Goal: Find contact information: Find contact information

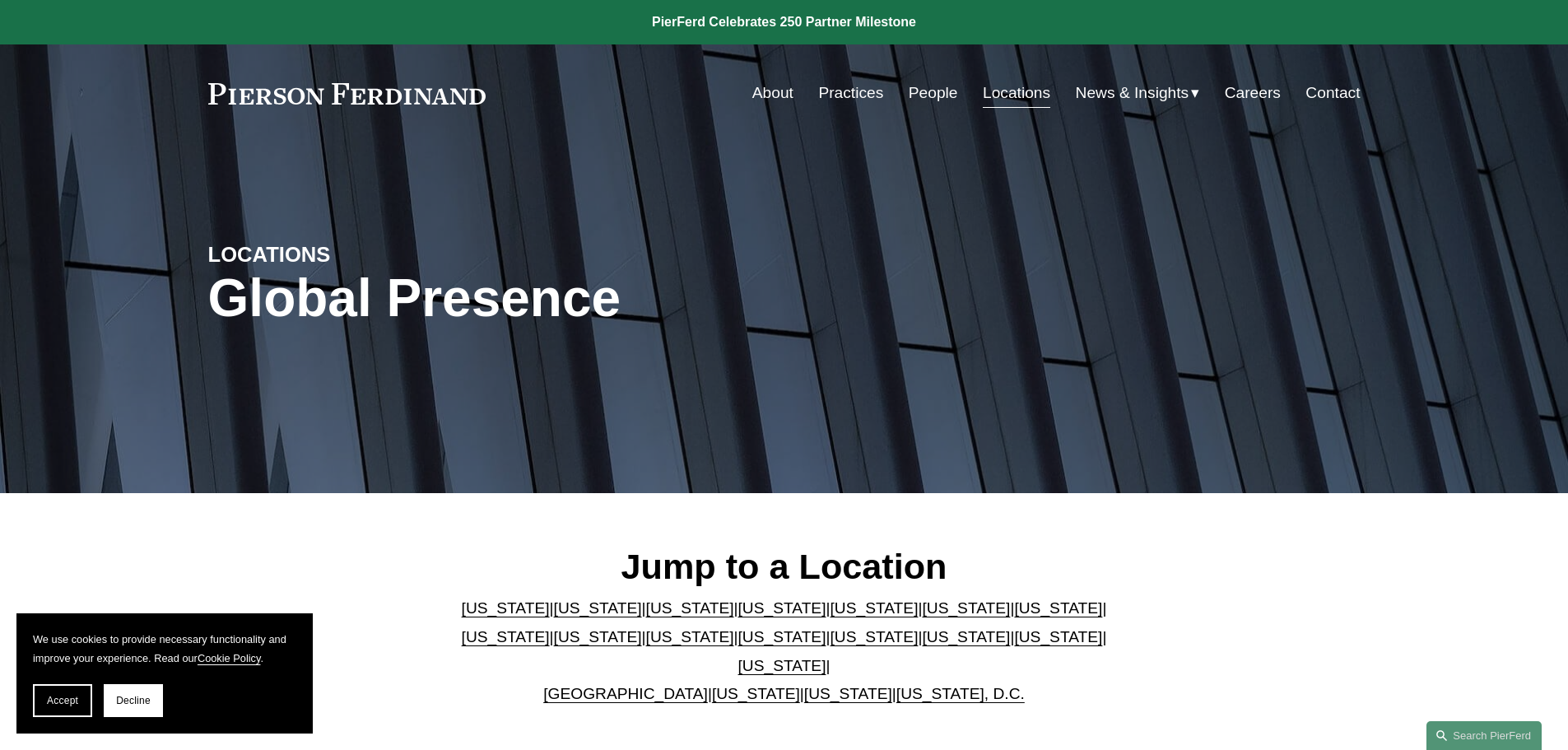
click at [1027, 97] on link "Locations" at bounding box center [1017, 93] width 68 height 32
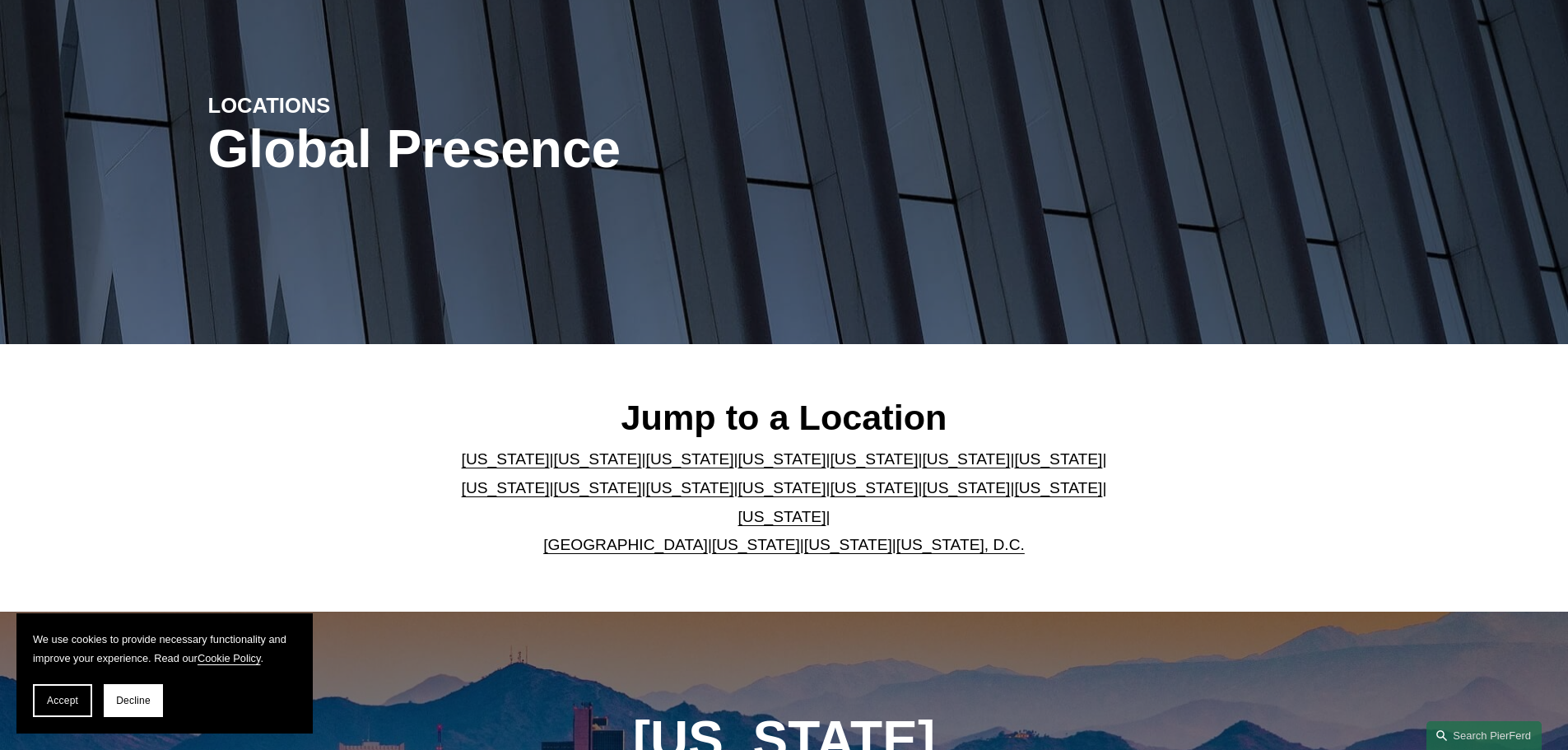
scroll to position [247, 0]
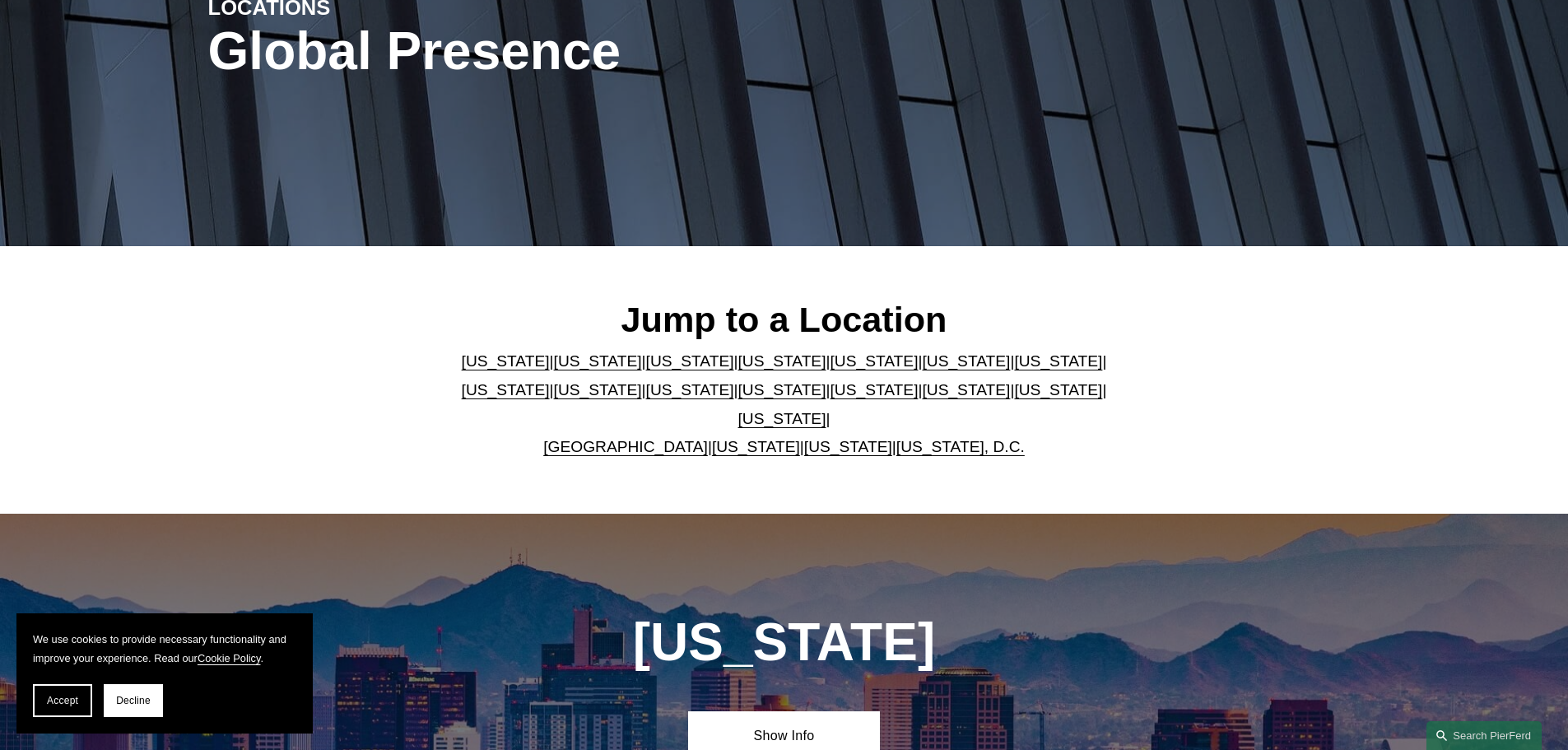
click at [462, 365] on link "[US_STATE]" at bounding box center [506, 360] width 88 height 18
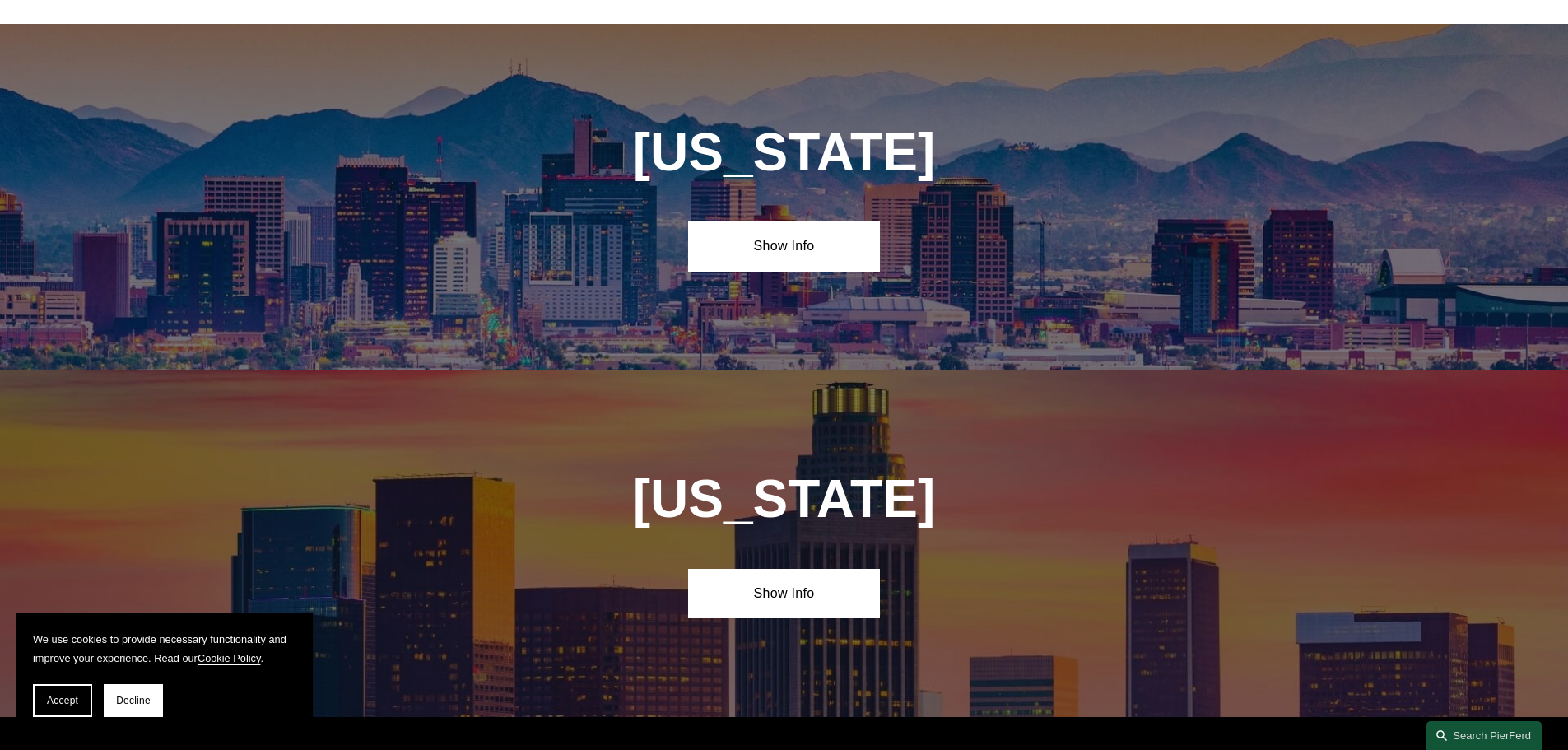
scroll to position [747, 0]
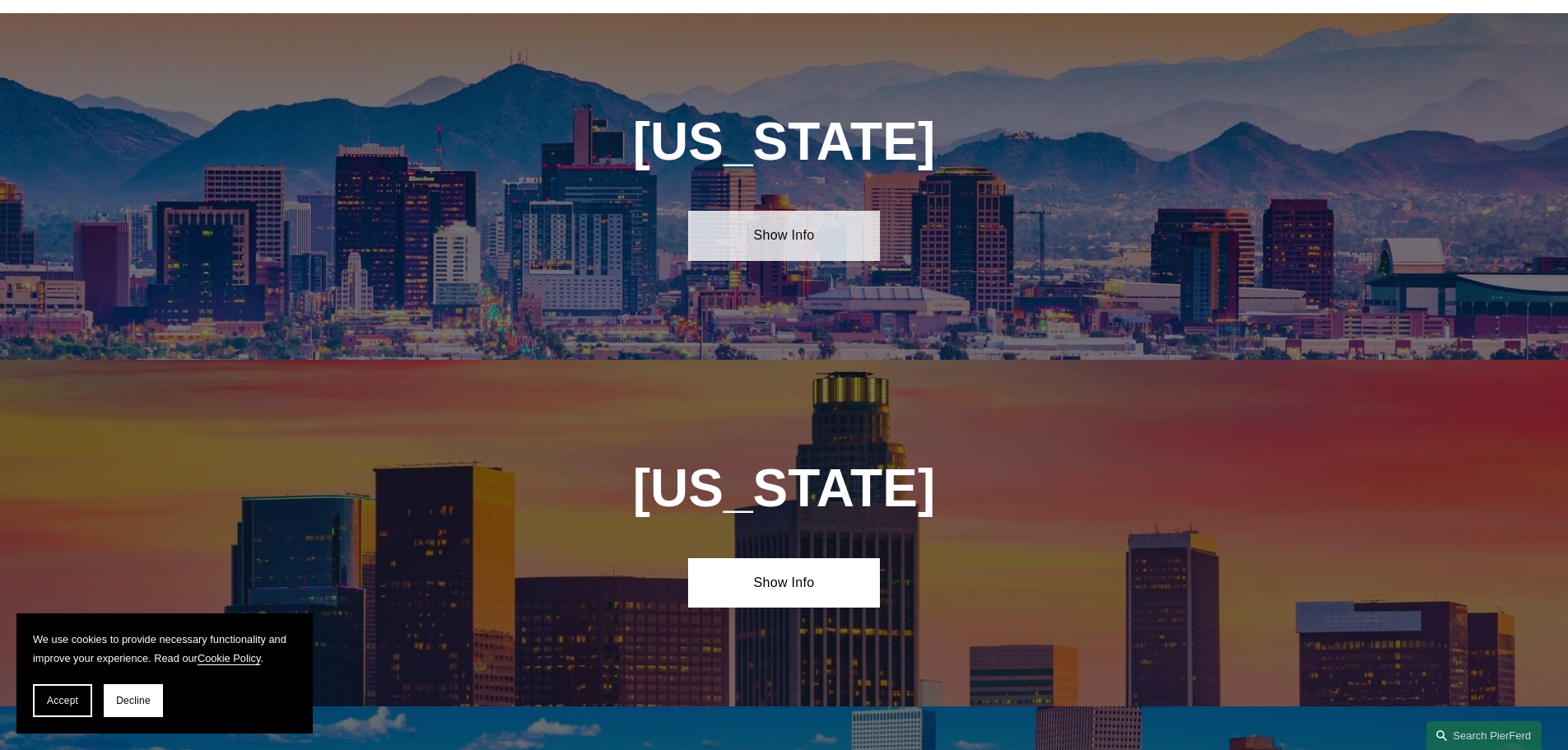
click at [776, 219] on link "Show Info" at bounding box center [784, 234] width 192 height 49
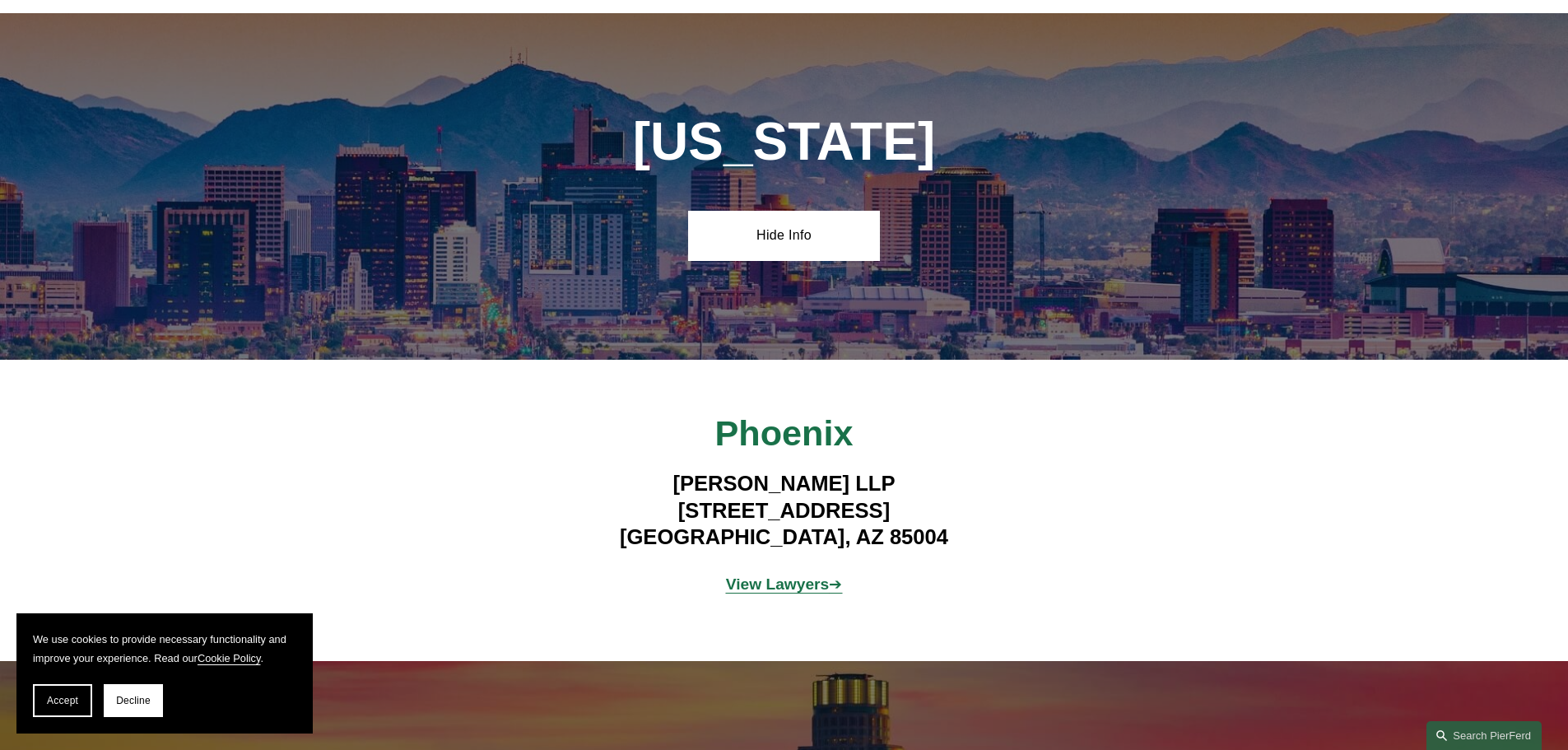
click at [770, 575] on strong "View Lawyers" at bounding box center [777, 583] width 103 height 18
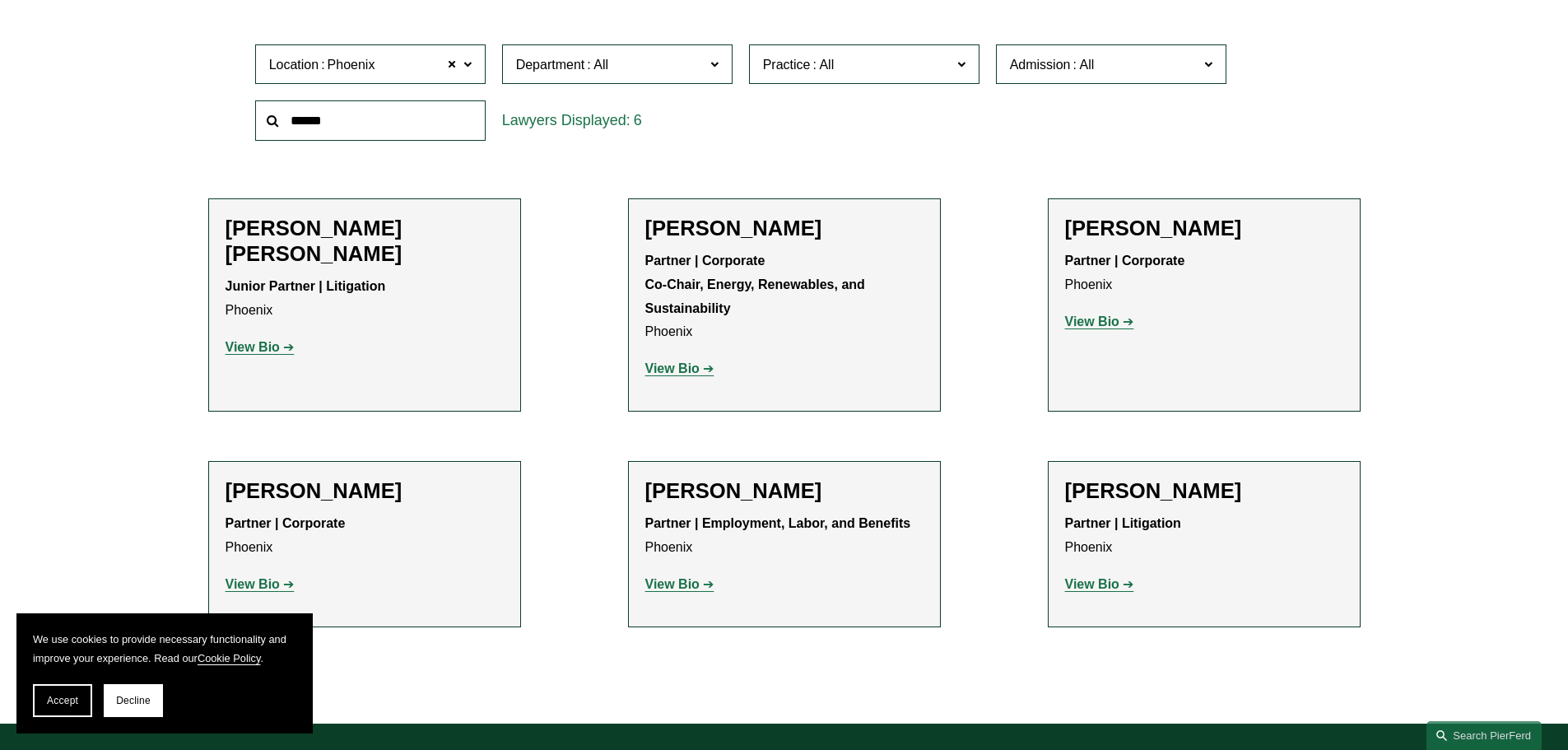
scroll to position [576, 0]
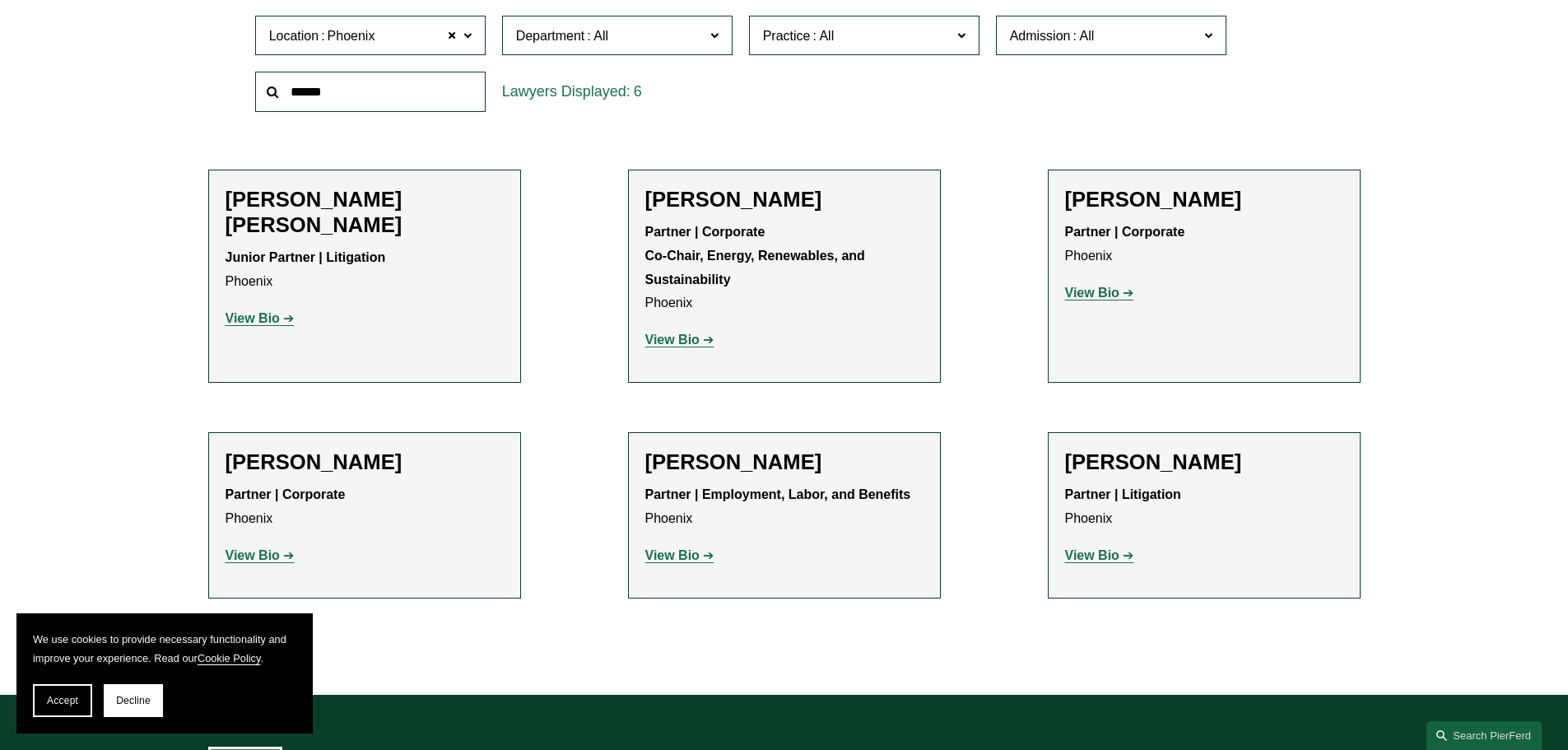
click at [269, 311] on strong "View Bio" at bounding box center [252, 317] width 54 height 14
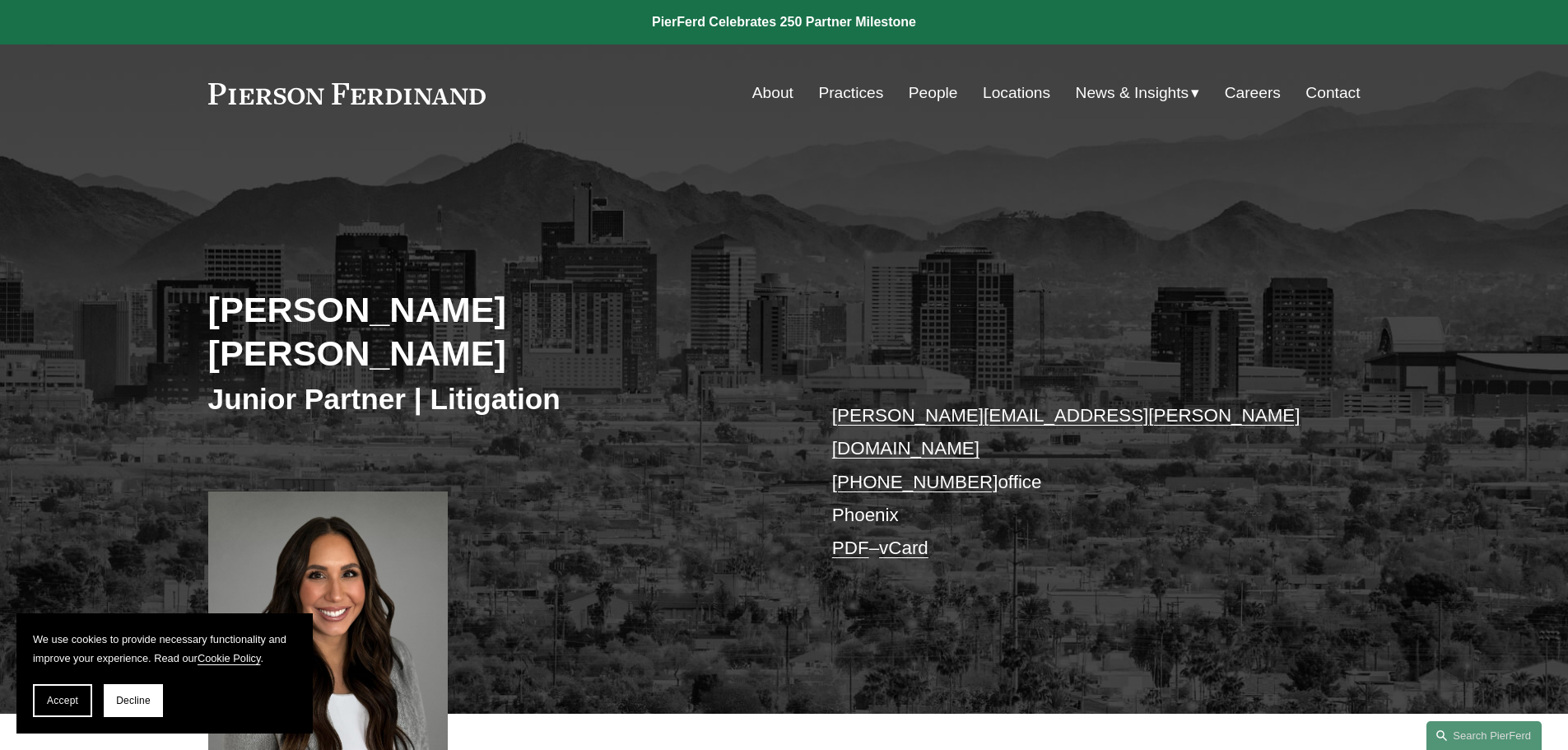
click at [1008, 99] on link "Locations" at bounding box center [1017, 93] width 68 height 32
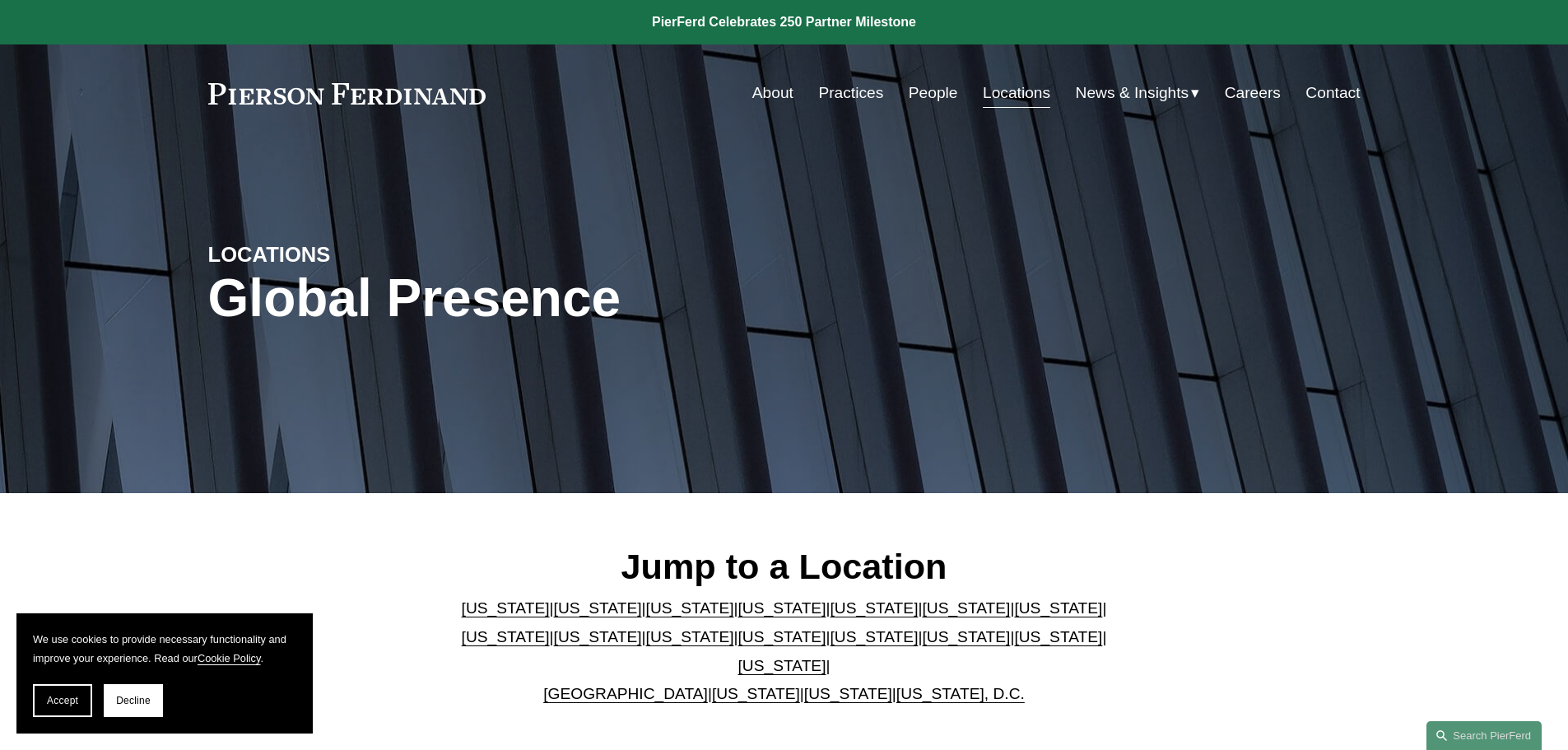
click at [922, 645] on link "[US_STATE]" at bounding box center [966, 636] width 88 height 18
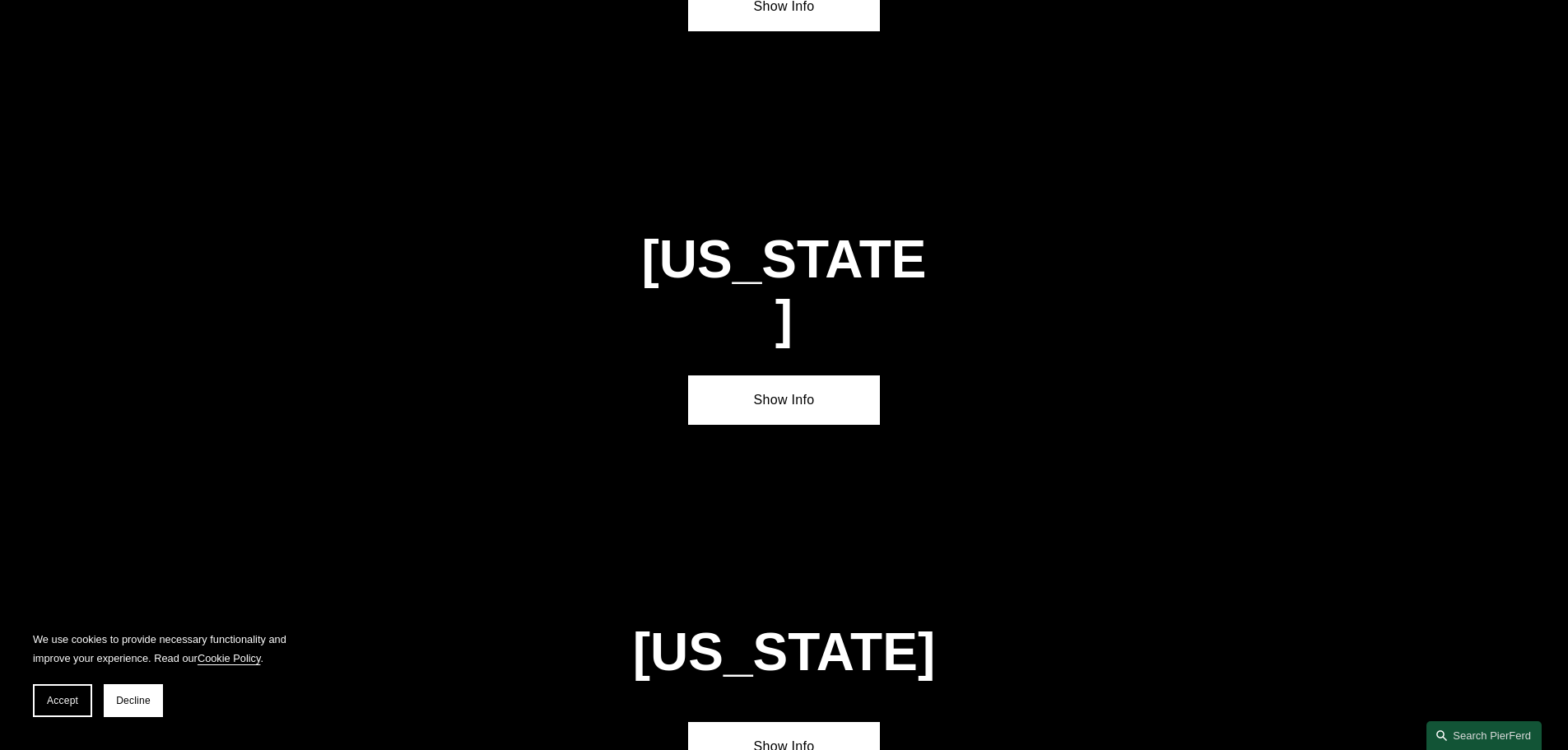
scroll to position [4906, 0]
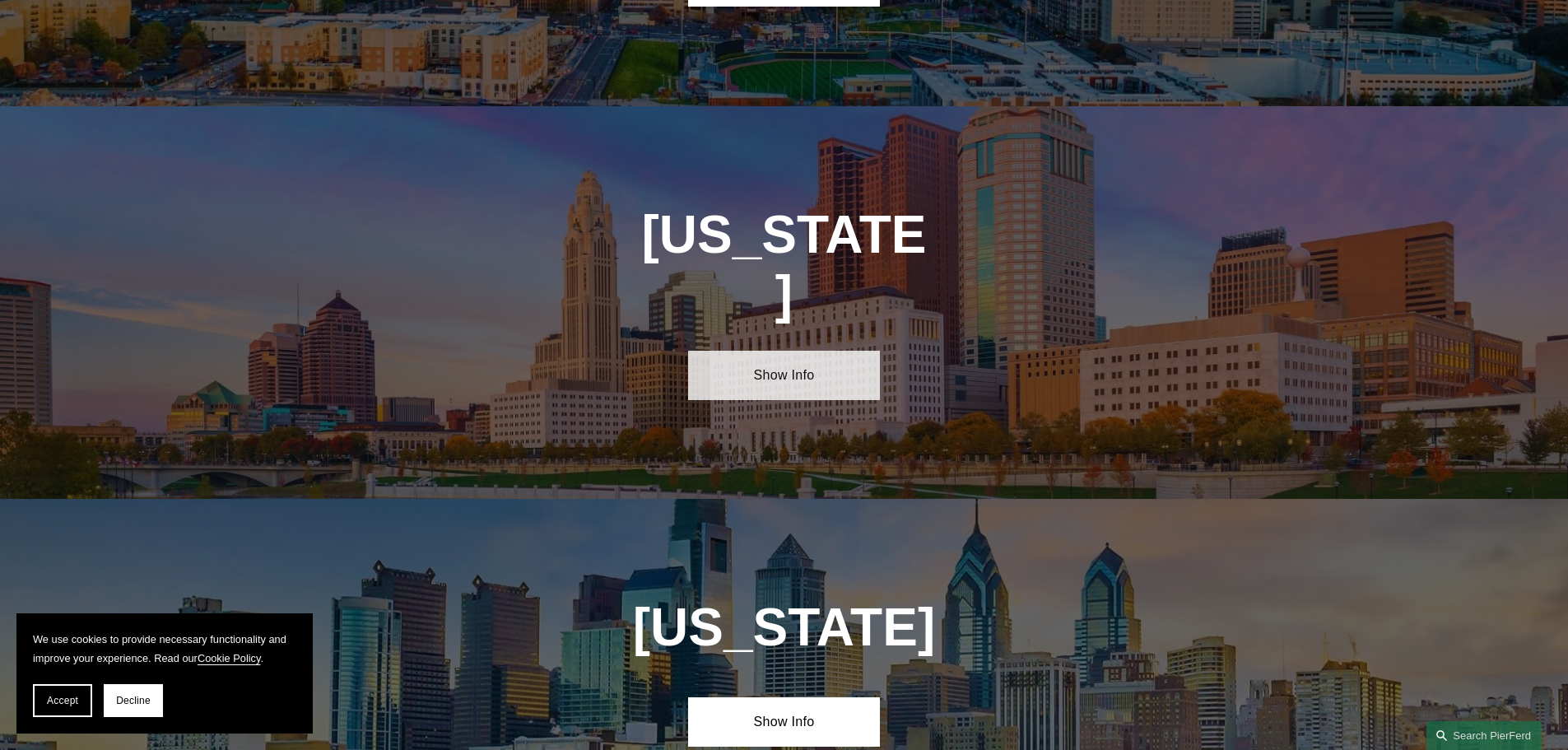
click at [800, 351] on link "Show Info" at bounding box center [784, 375] width 192 height 49
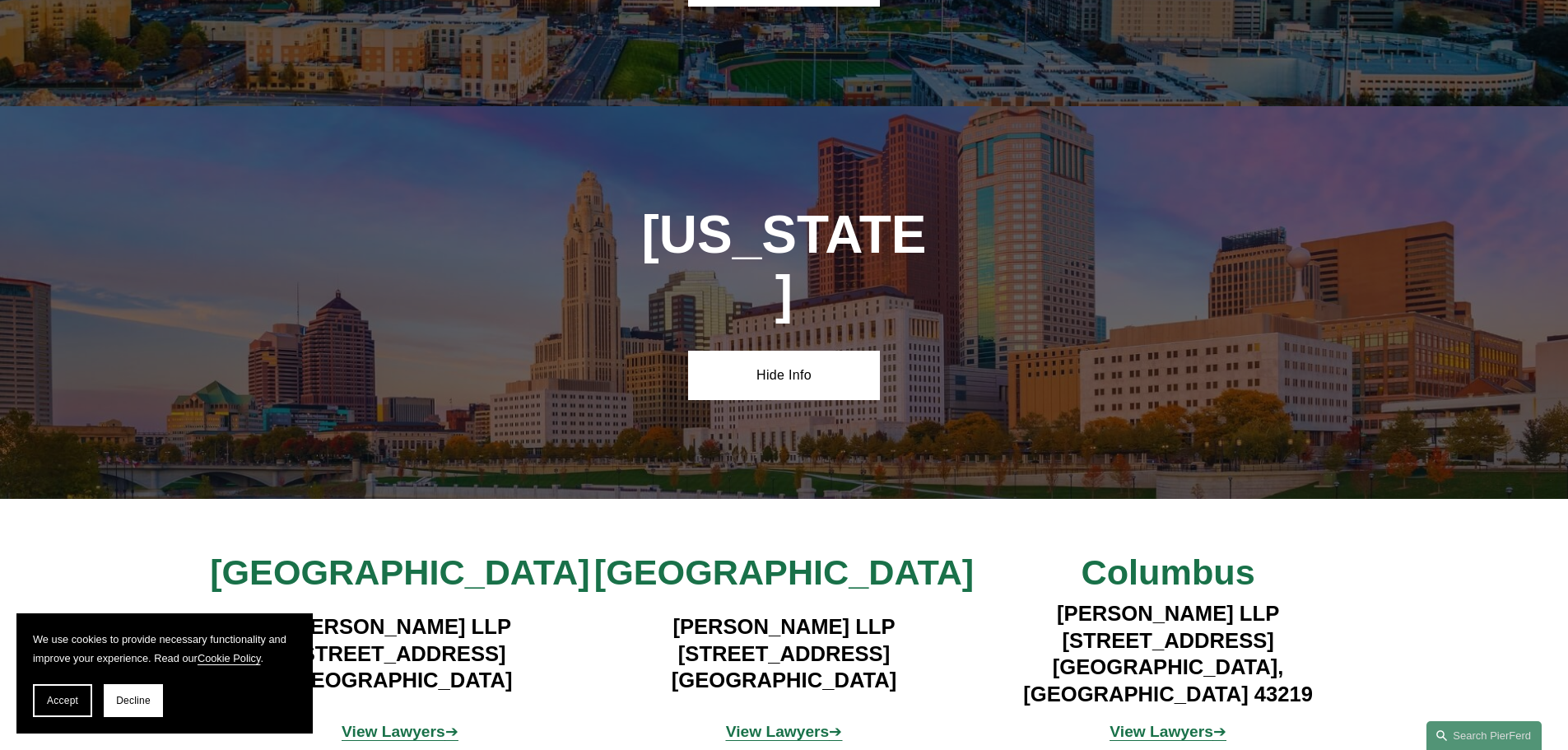
click at [373, 722] on strong "View Lawyers" at bounding box center [393, 730] width 103 height 18
click at [773, 722] on strong "View Lawyers" at bounding box center [777, 730] width 103 height 18
click at [1156, 722] on strong "View Lawyers" at bounding box center [1161, 730] width 103 height 18
click at [807, 552] on span "[GEOGRAPHIC_DATA]" at bounding box center [784, 571] width 380 height 39
click at [807, 722] on strong "View Lawyers" at bounding box center [777, 730] width 103 height 18
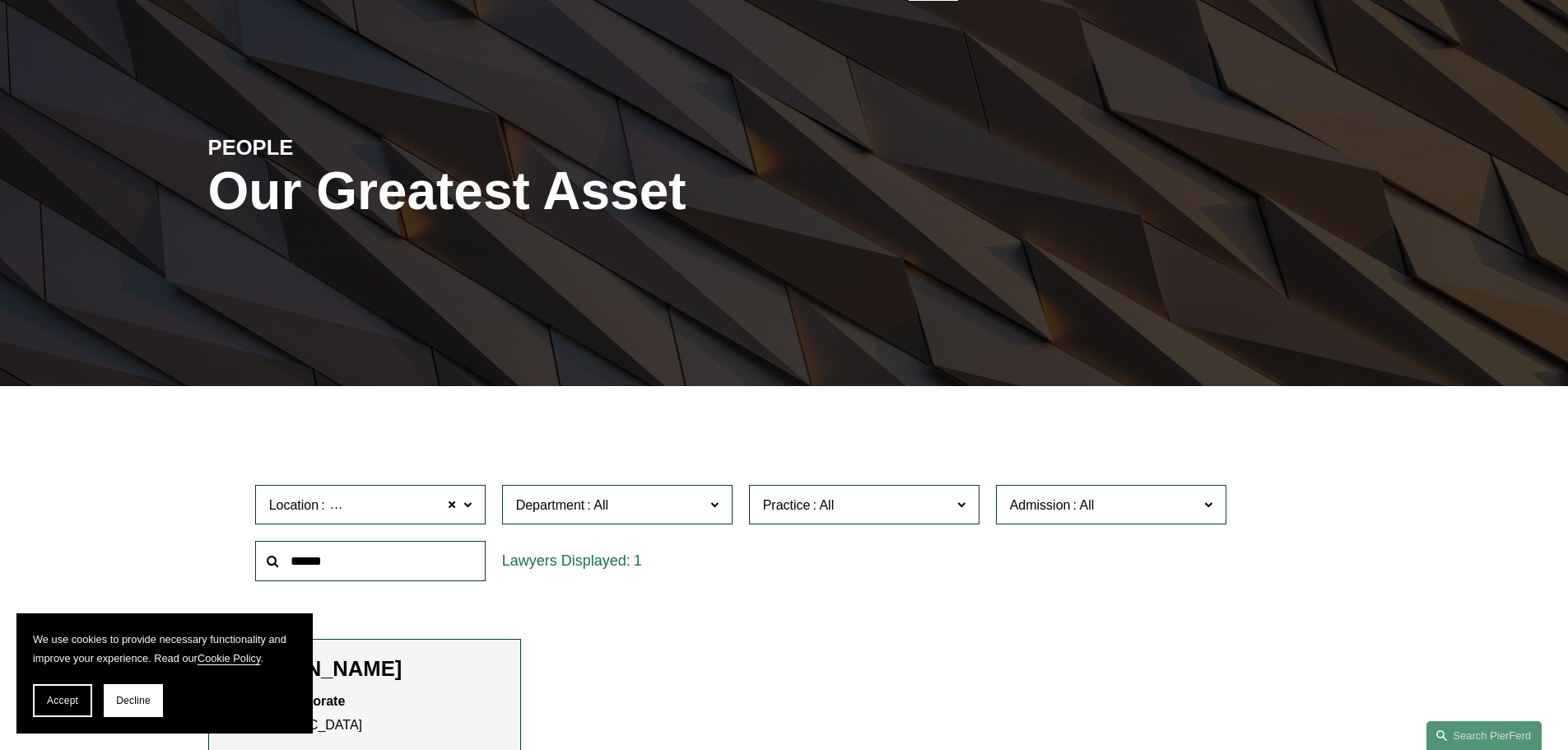
scroll to position [329, 0]
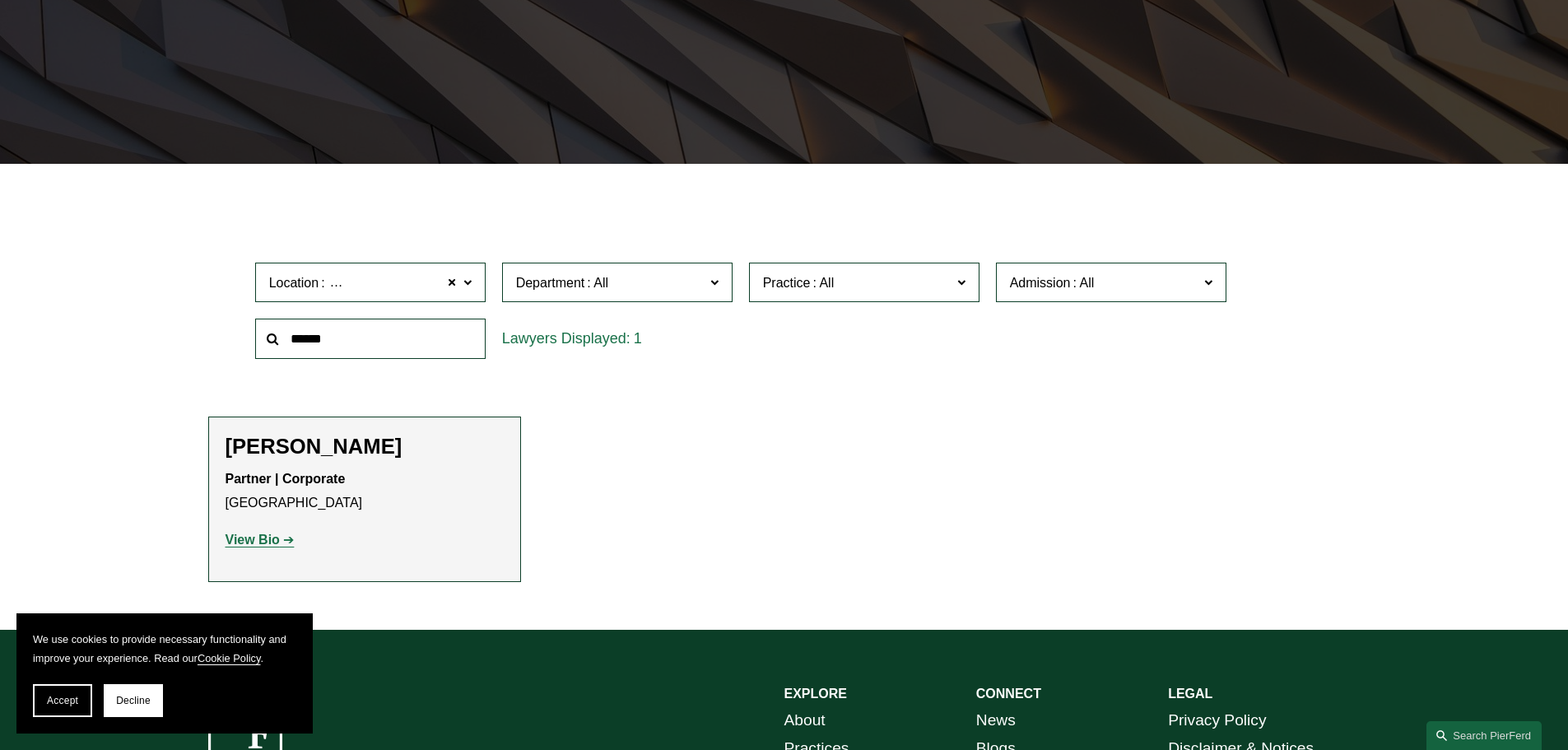
click at [274, 542] on strong "View Bio" at bounding box center [252, 539] width 54 height 14
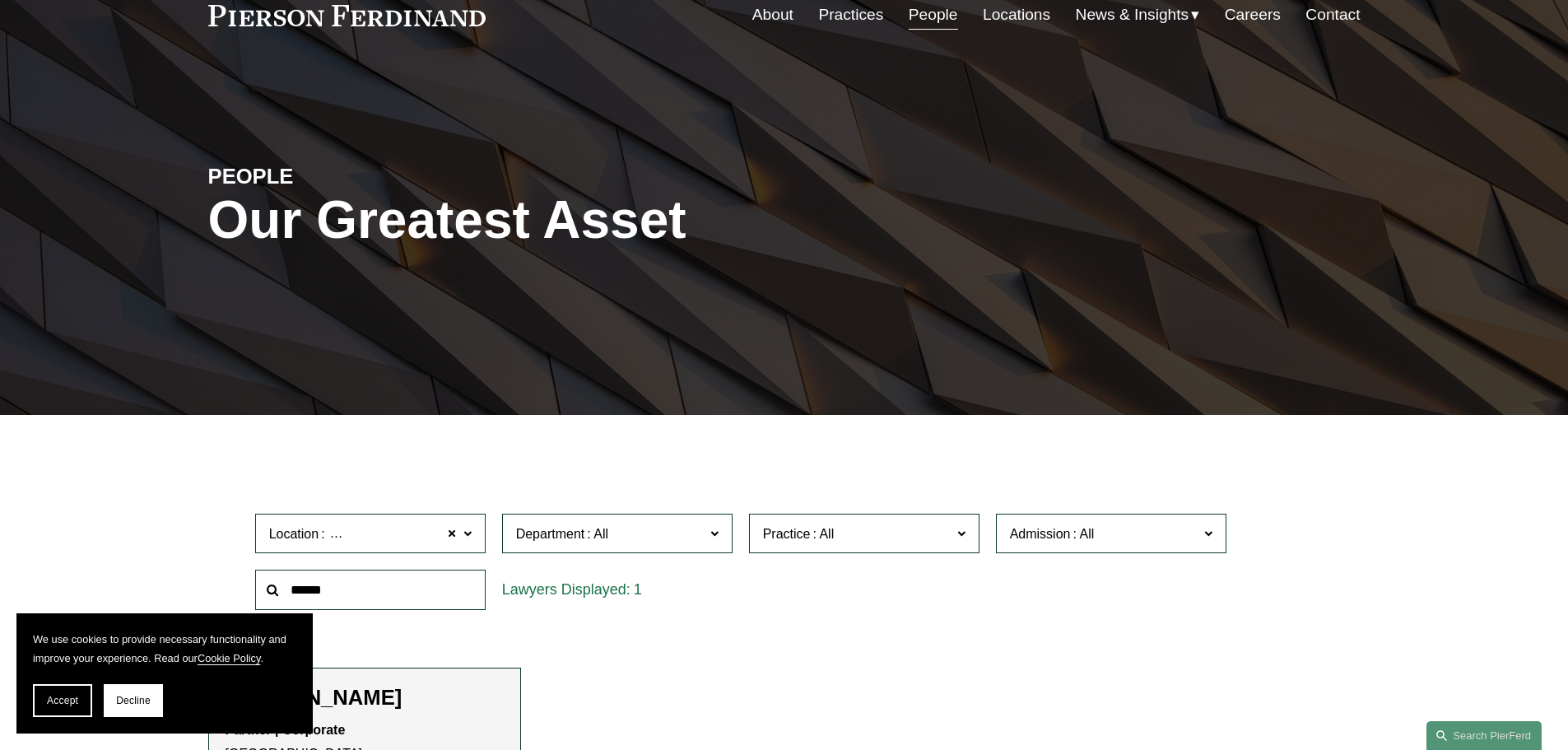
scroll to position [0, 0]
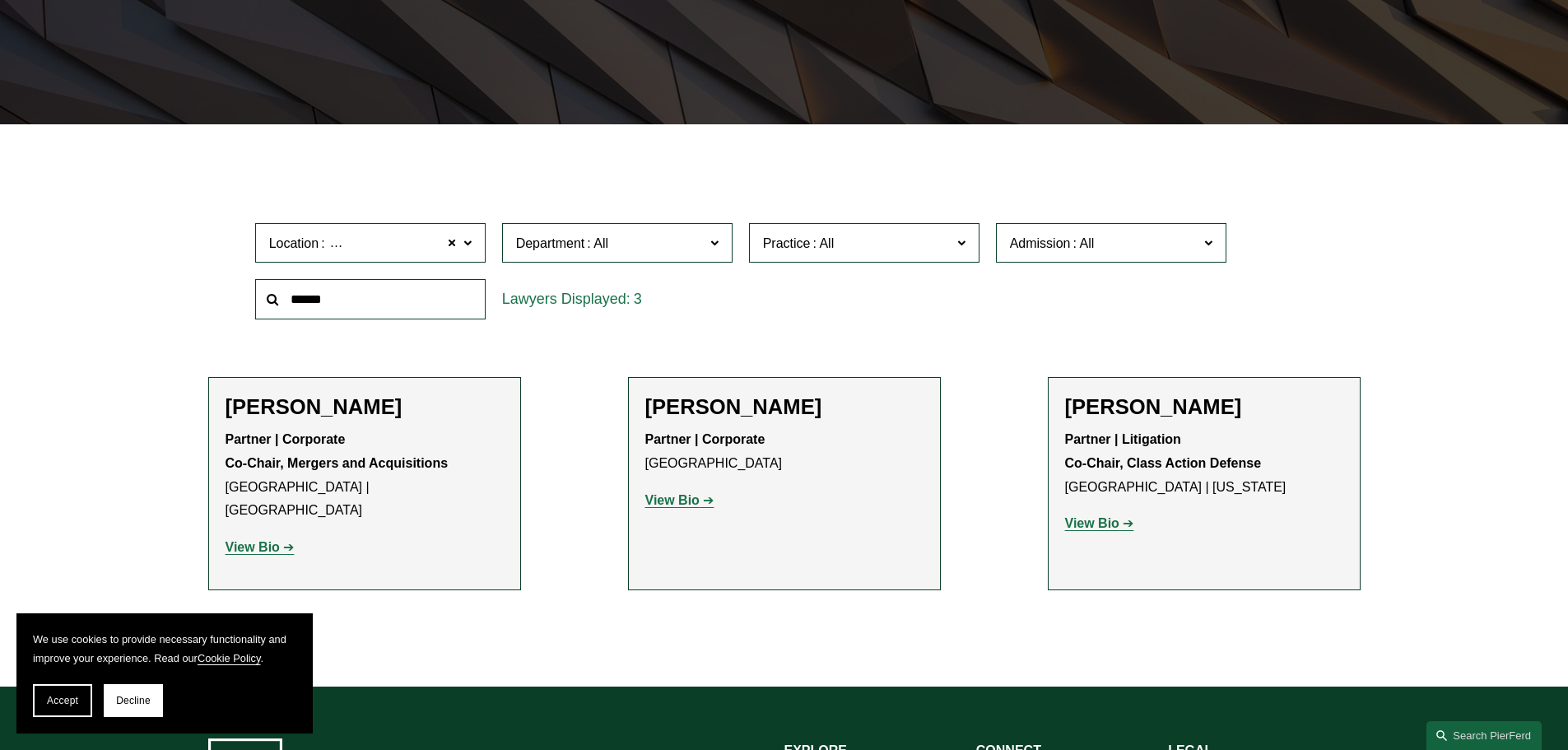
scroll to position [411, 0]
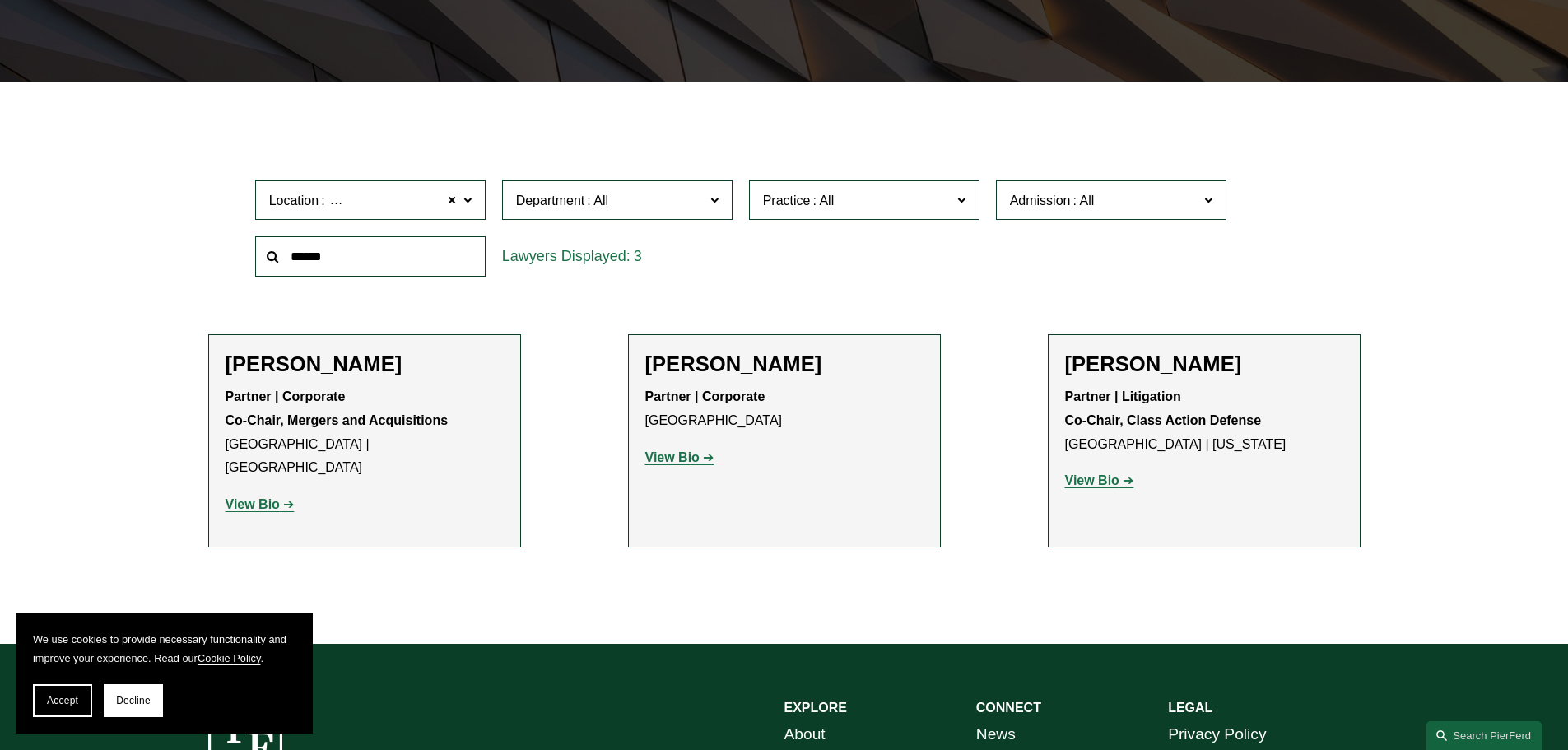
click at [693, 456] on strong "View Bio" at bounding box center [672, 457] width 54 height 14
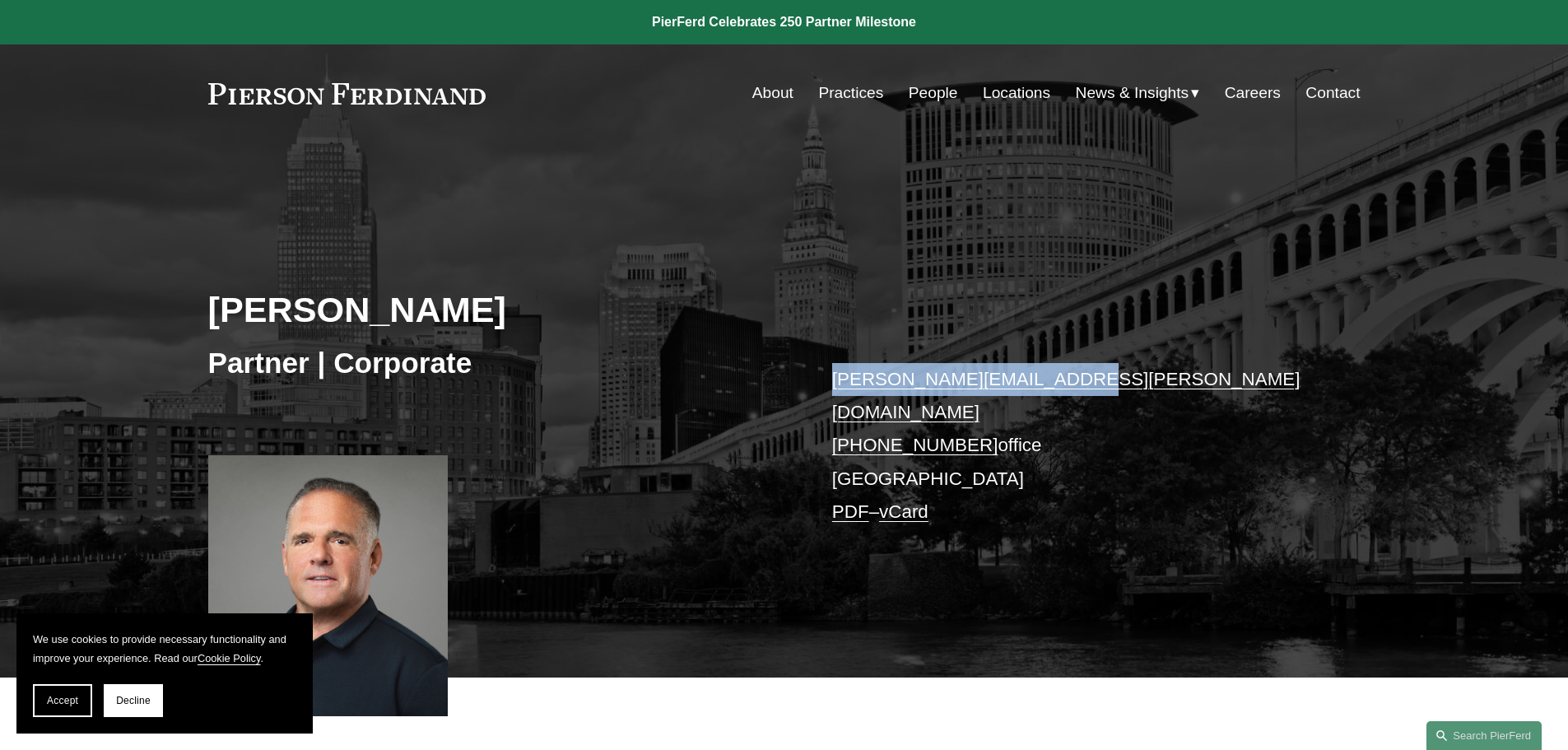
drag, startPoint x: 1071, startPoint y: 379, endPoint x: 822, endPoint y: 382, distance: 249.0
click at [822, 382] on div "[PERSON_NAME] Partner | Corporate [PERSON_NAME][EMAIL_ADDRESS][PERSON_NAME][DOM…" at bounding box center [784, 433] width 1568 height 488
copy link "[PERSON_NAME][EMAIL_ADDRESS][PERSON_NAME][DOMAIN_NAME]"
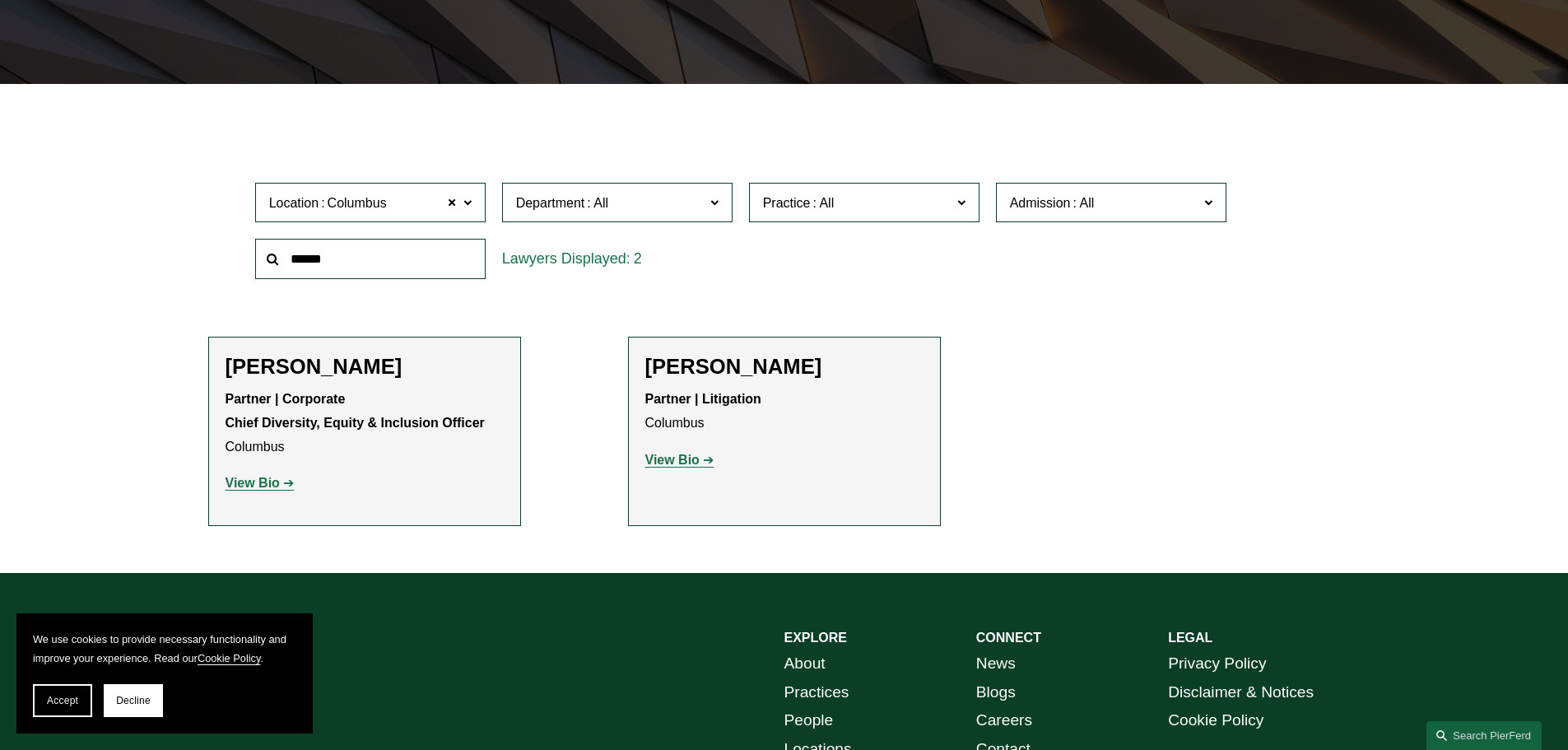
scroll to position [411, 0]
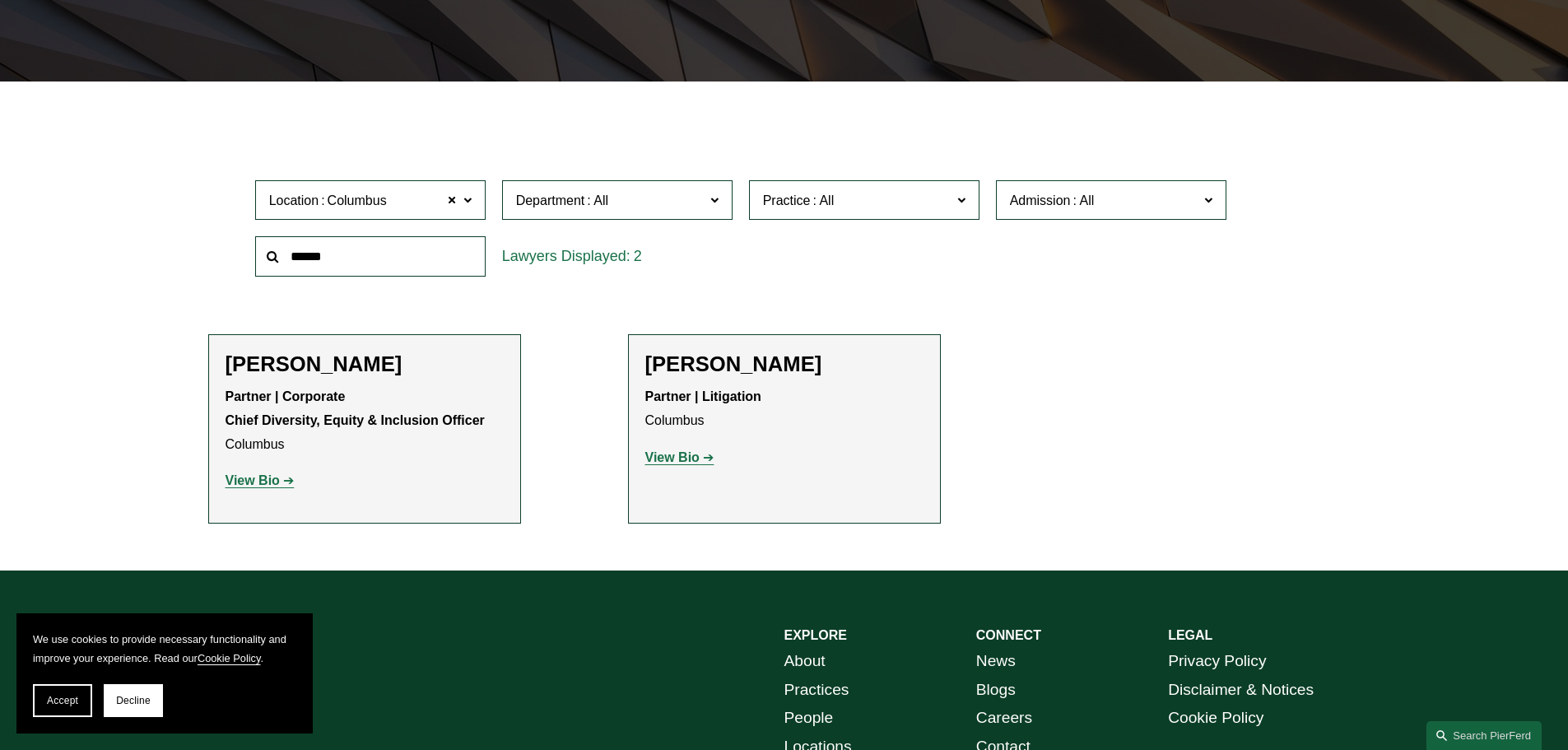
click at [669, 452] on strong "View Bio" at bounding box center [672, 457] width 54 height 14
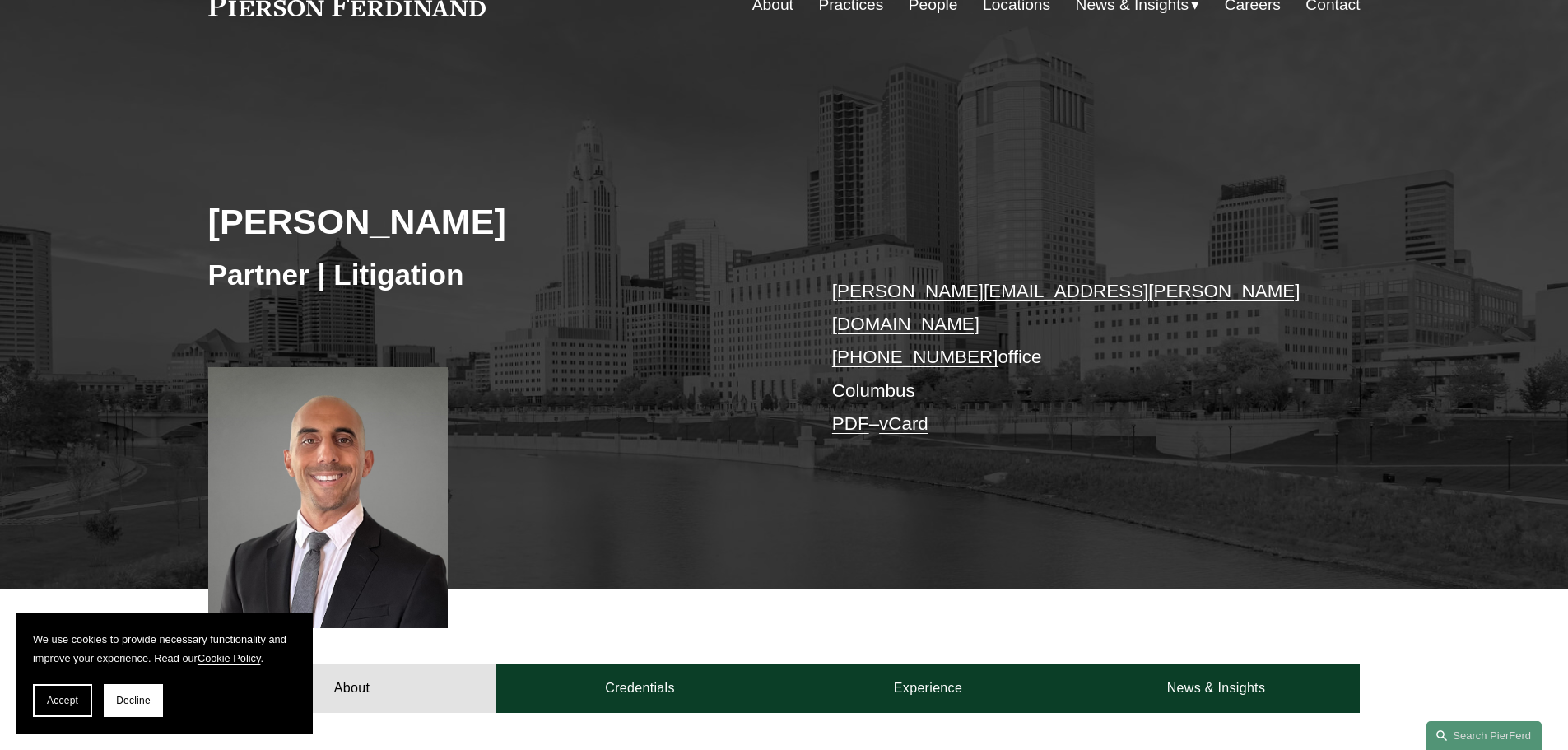
scroll to position [82, 0]
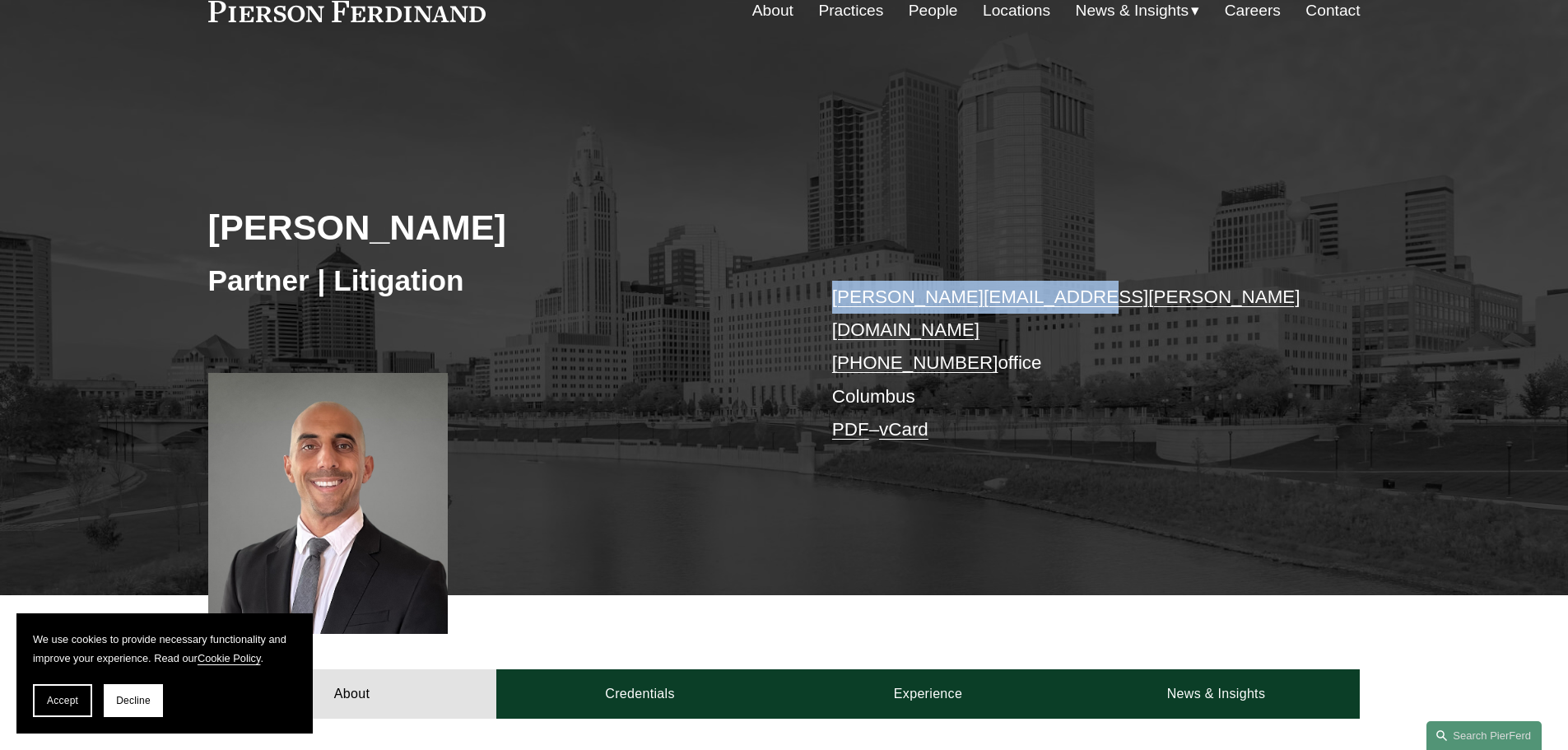
drag, startPoint x: 1091, startPoint y: 299, endPoint x: 832, endPoint y: 293, distance: 259.1
click at [832, 293] on p "[PERSON_NAME][EMAIL_ADDRESS][PERSON_NAME][DOMAIN_NAME] [PHONE_NUMBER] office Co…" at bounding box center [1072, 364] width 480 height 167
copy link "[PERSON_NAME][EMAIL_ADDRESS][PERSON_NAME][DOMAIN_NAME]"
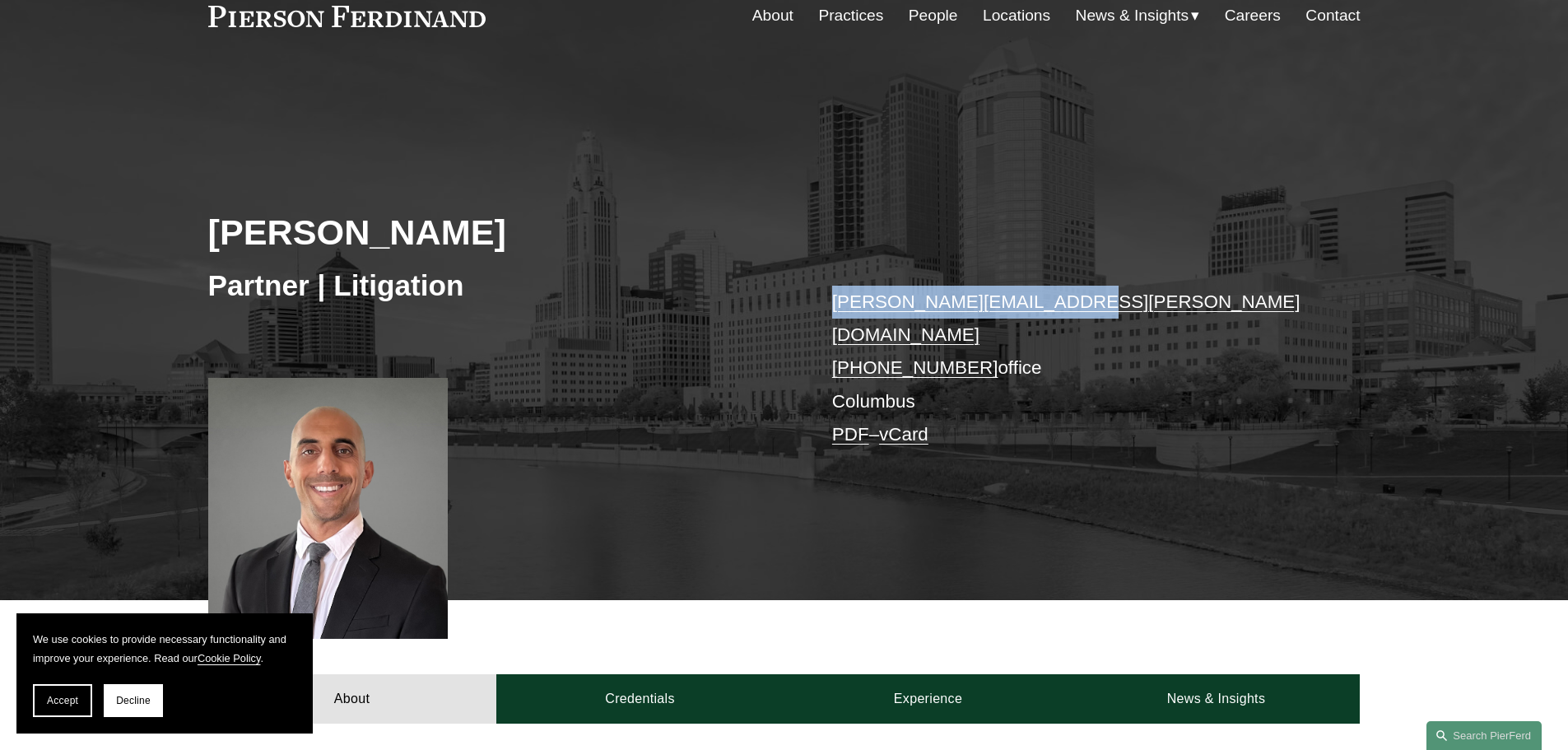
scroll to position [0, 0]
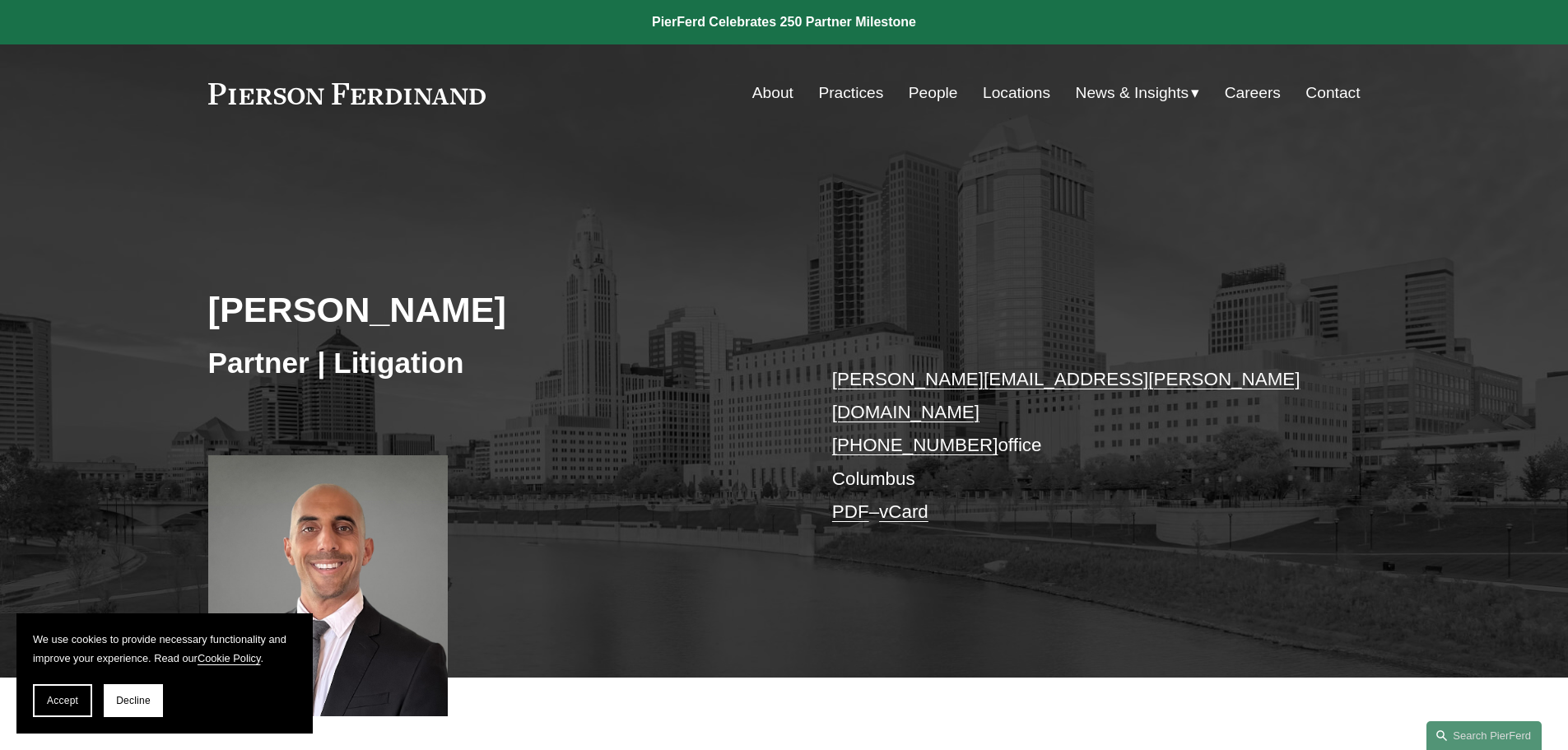
drag, startPoint x: 495, startPoint y: 104, endPoint x: 268, endPoint y: 101, distance: 227.0
click at [268, 101] on div "About Practices People Locations News & Insights News" at bounding box center [785, 93] width 1153 height 32
click at [508, 98] on div "About Practices People Locations News & Insights News Insights Blogs Careers Co…" at bounding box center [923, 93] width 874 height 32
drag, startPoint x: 508, startPoint y: 97, endPoint x: 178, endPoint y: 86, distance: 330.2
click at [178, 86] on div "Skip to Content About Practices People Locations" at bounding box center [784, 93] width 1568 height 97
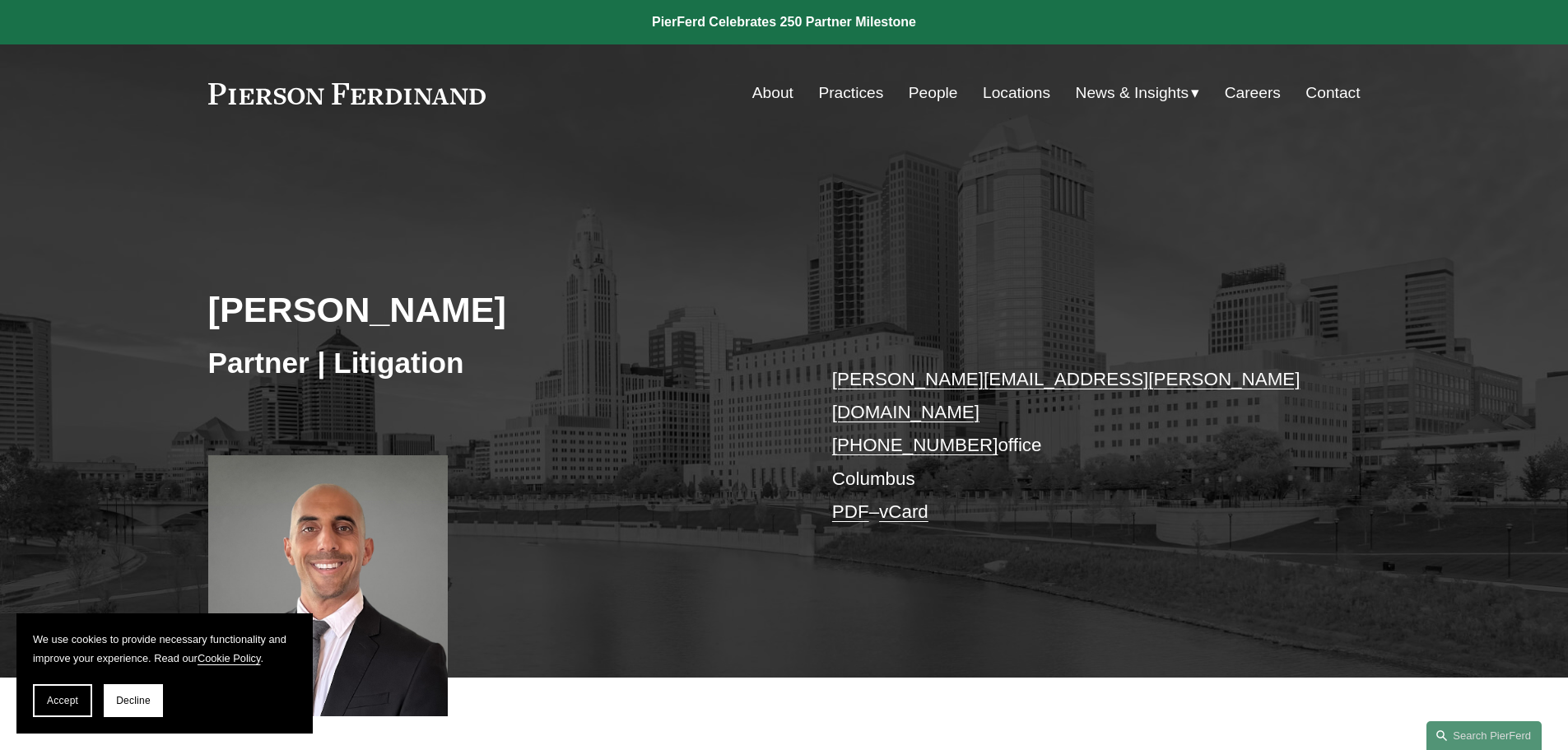
click at [412, 139] on div "Skip to Content About Practices People Locations" at bounding box center [784, 93] width 1568 height 97
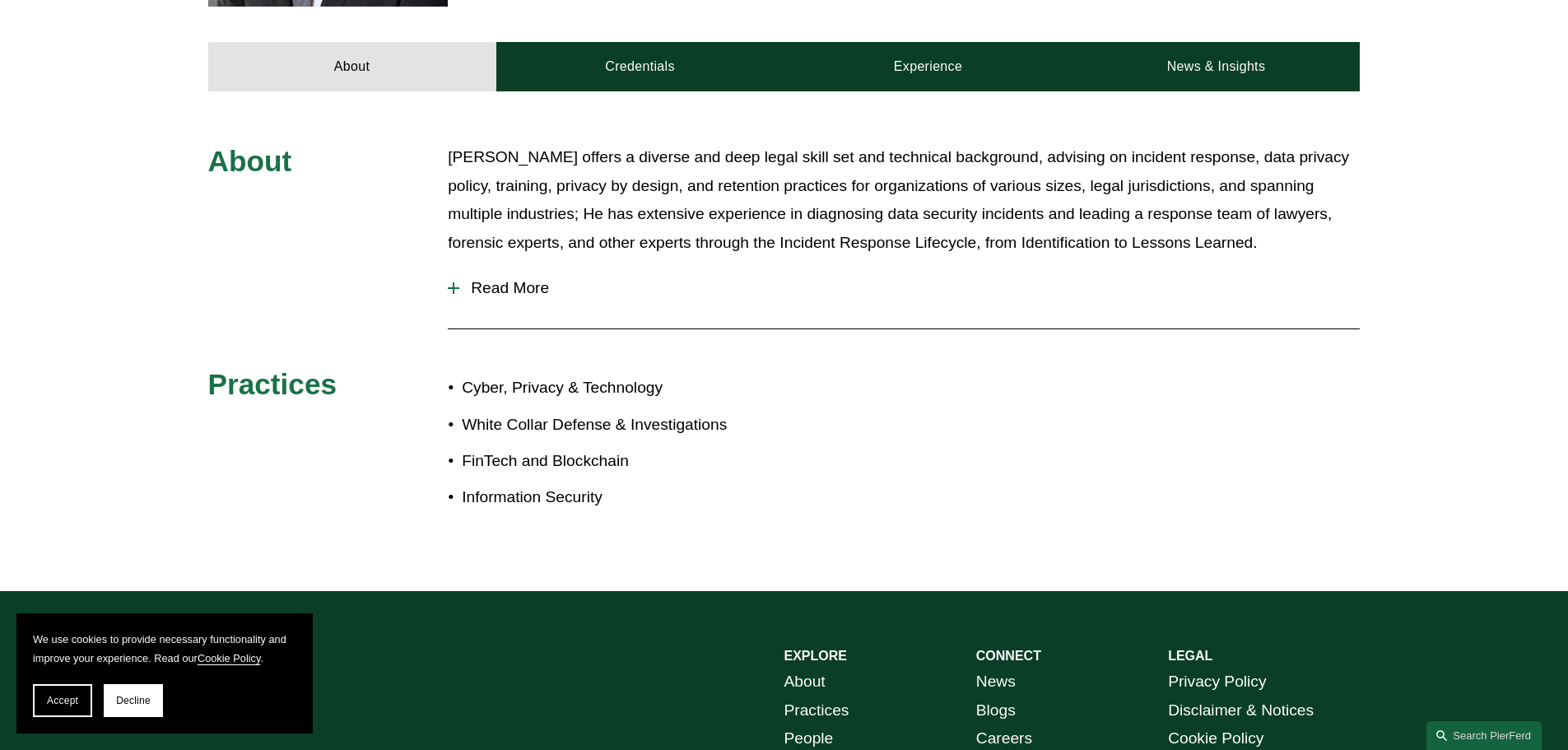
scroll to position [912, 0]
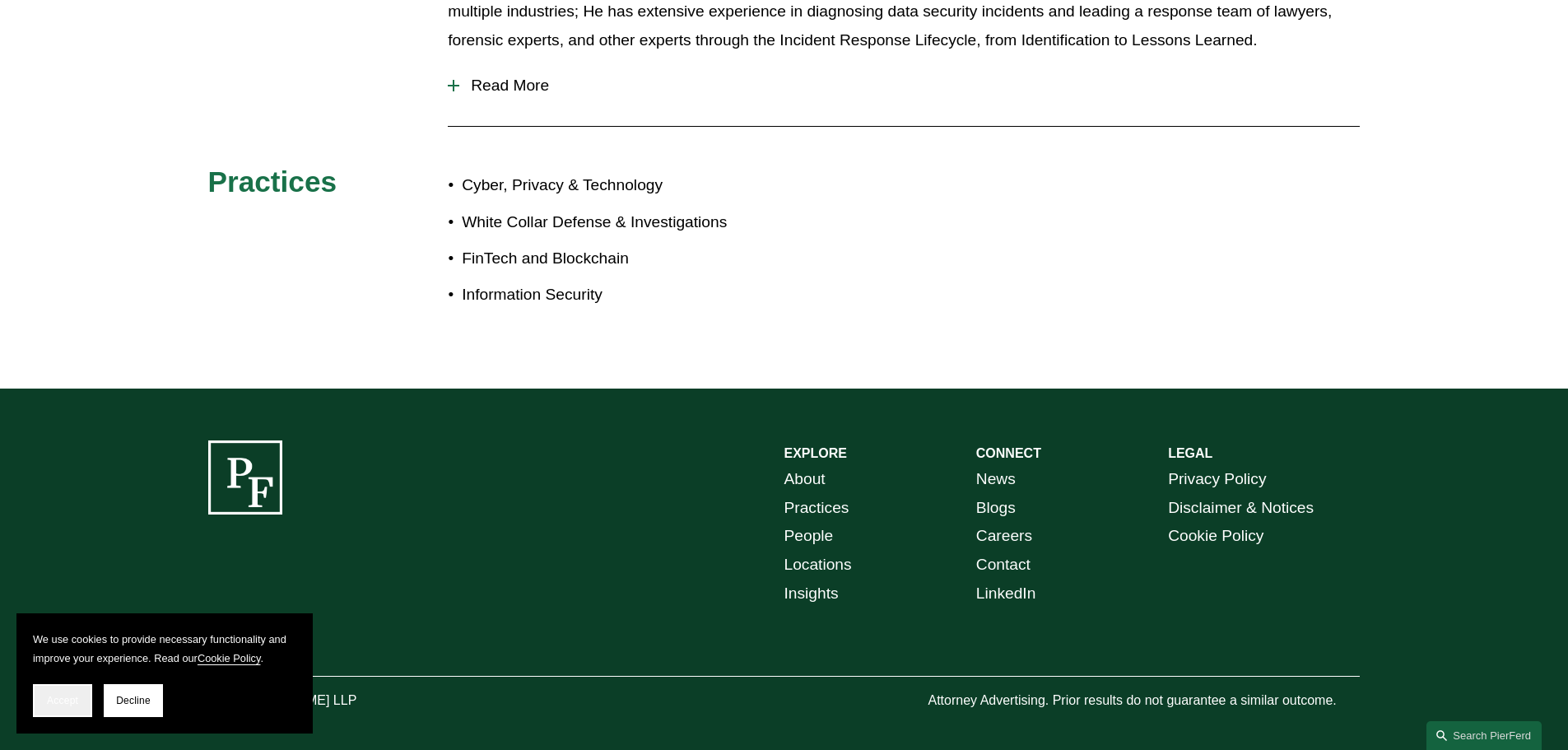
click at [66, 703] on span "Accept" at bounding box center [62, 700] width 32 height 11
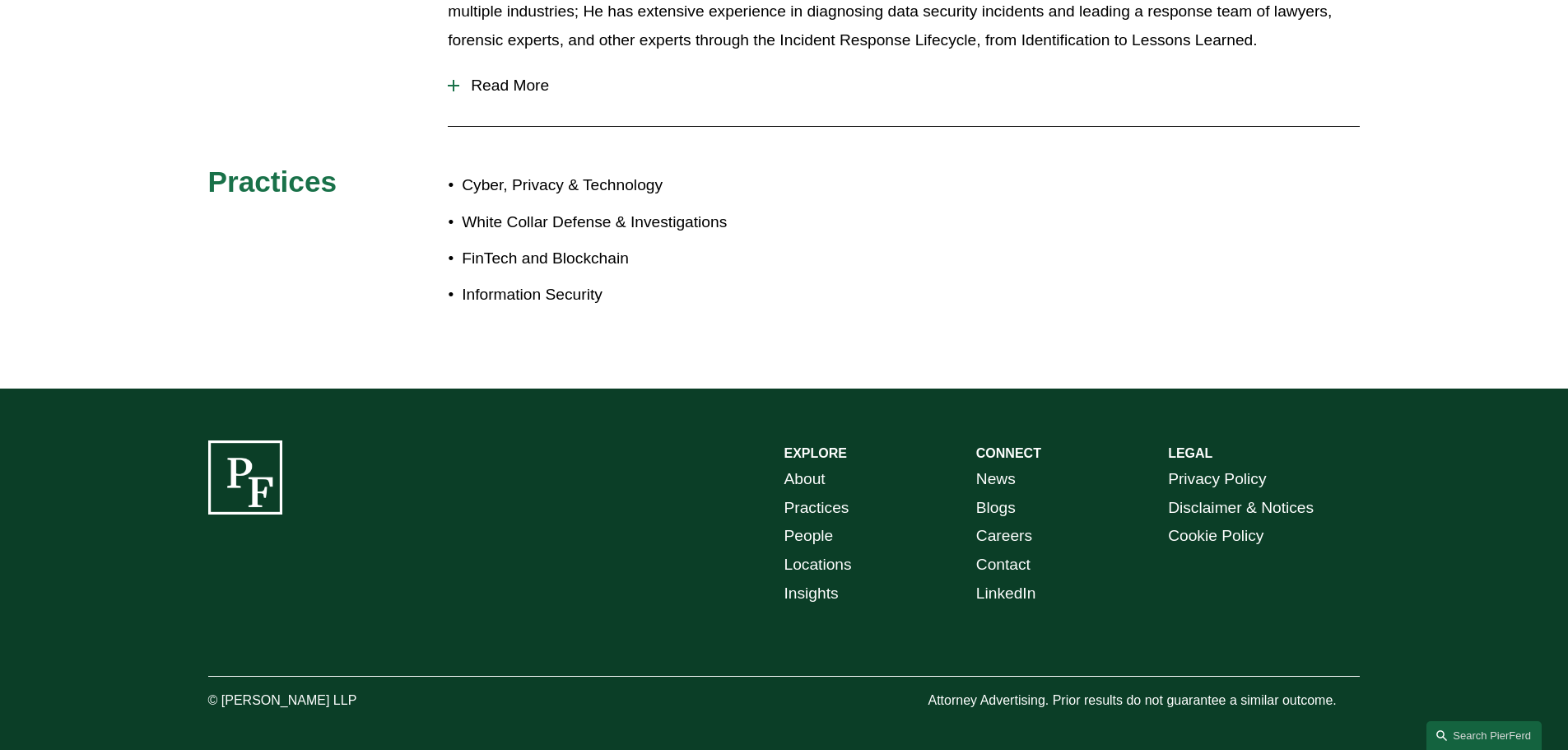
drag, startPoint x: 390, startPoint y: 687, endPoint x: 222, endPoint y: 683, distance: 168.0
click at [222, 689] on p "© [PERSON_NAME] LLP" at bounding box center [329, 701] width 240 height 24
copy p "Pierson Ferdinand LLP"
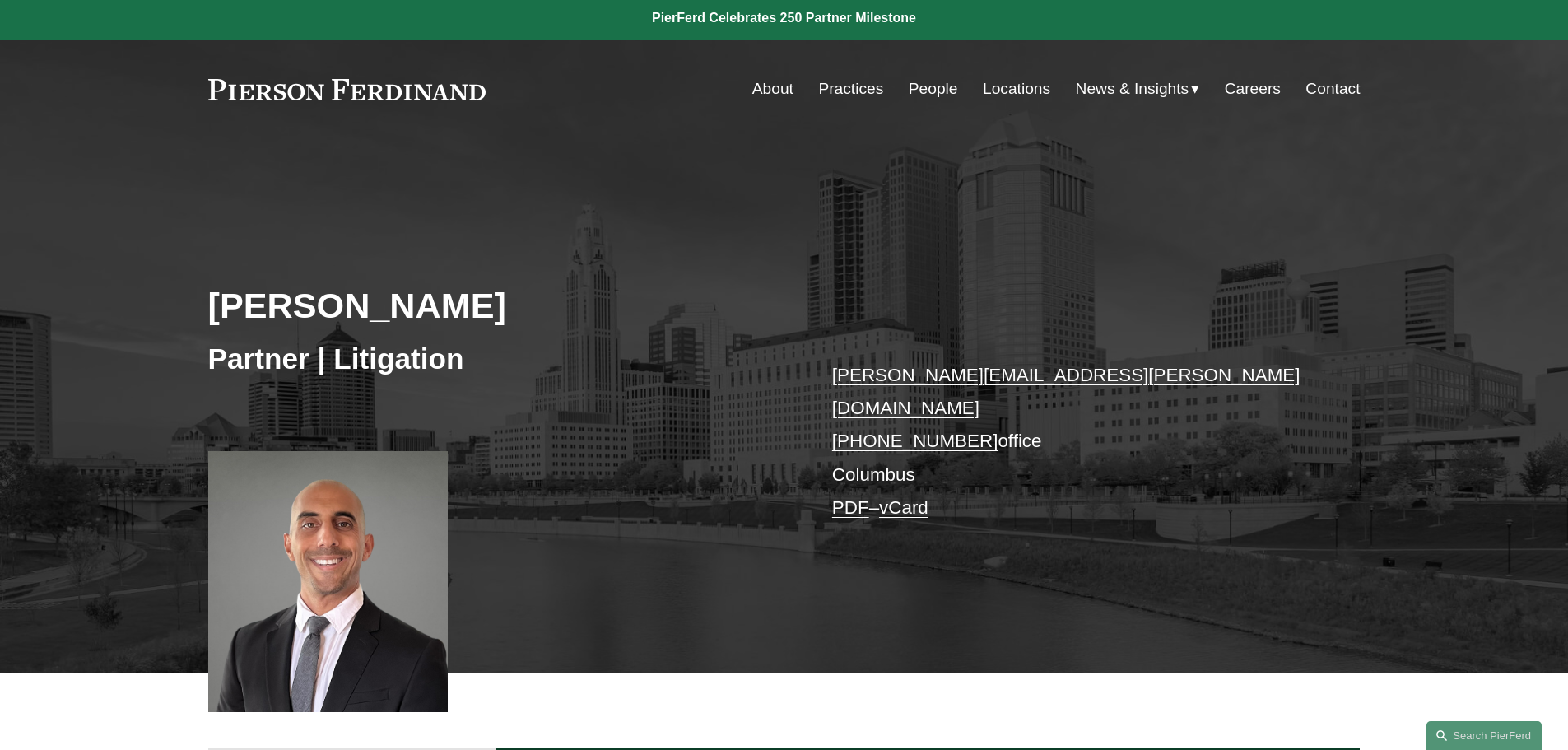
scroll to position [0, 0]
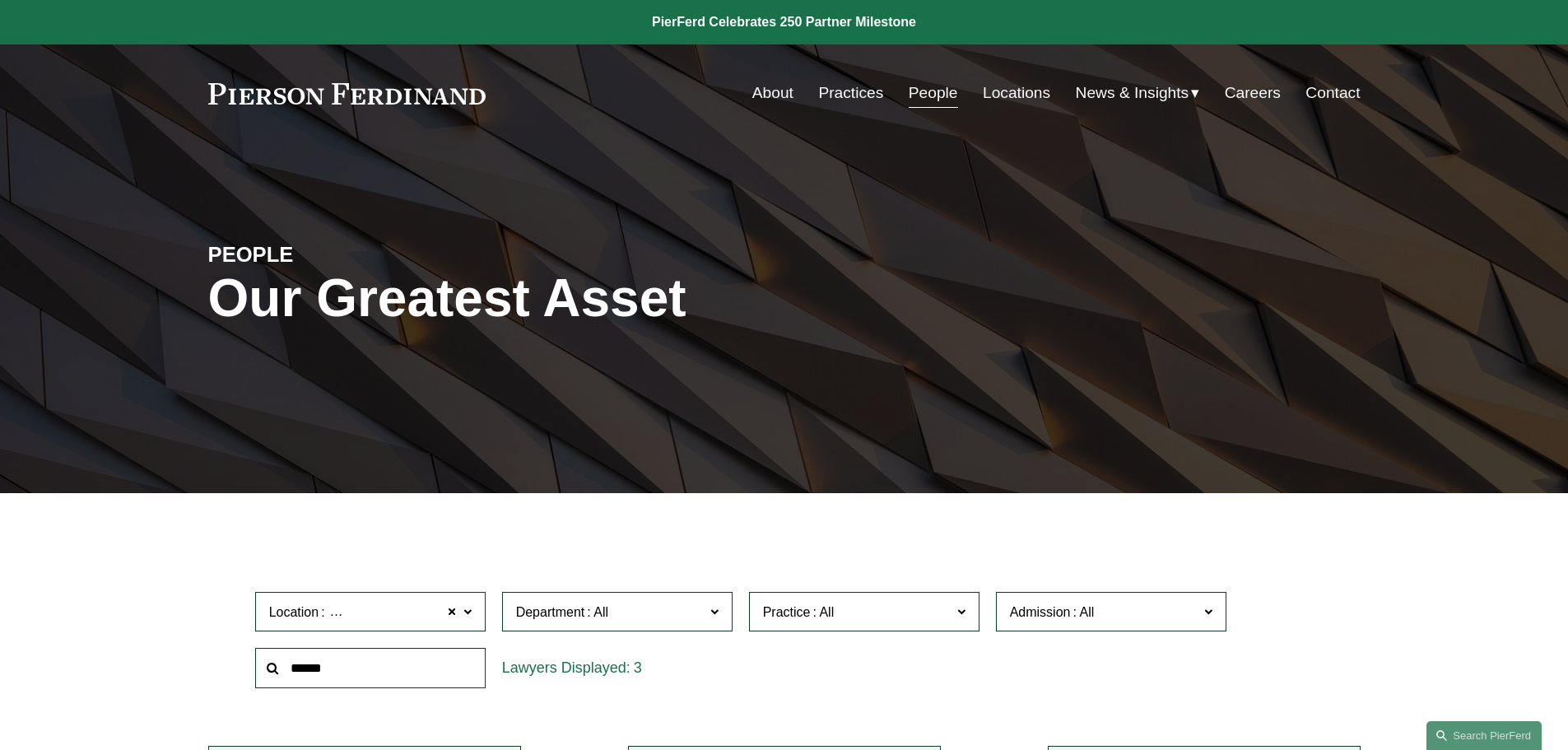
click at [1023, 81] on link "Locations" at bounding box center [1017, 93] width 68 height 32
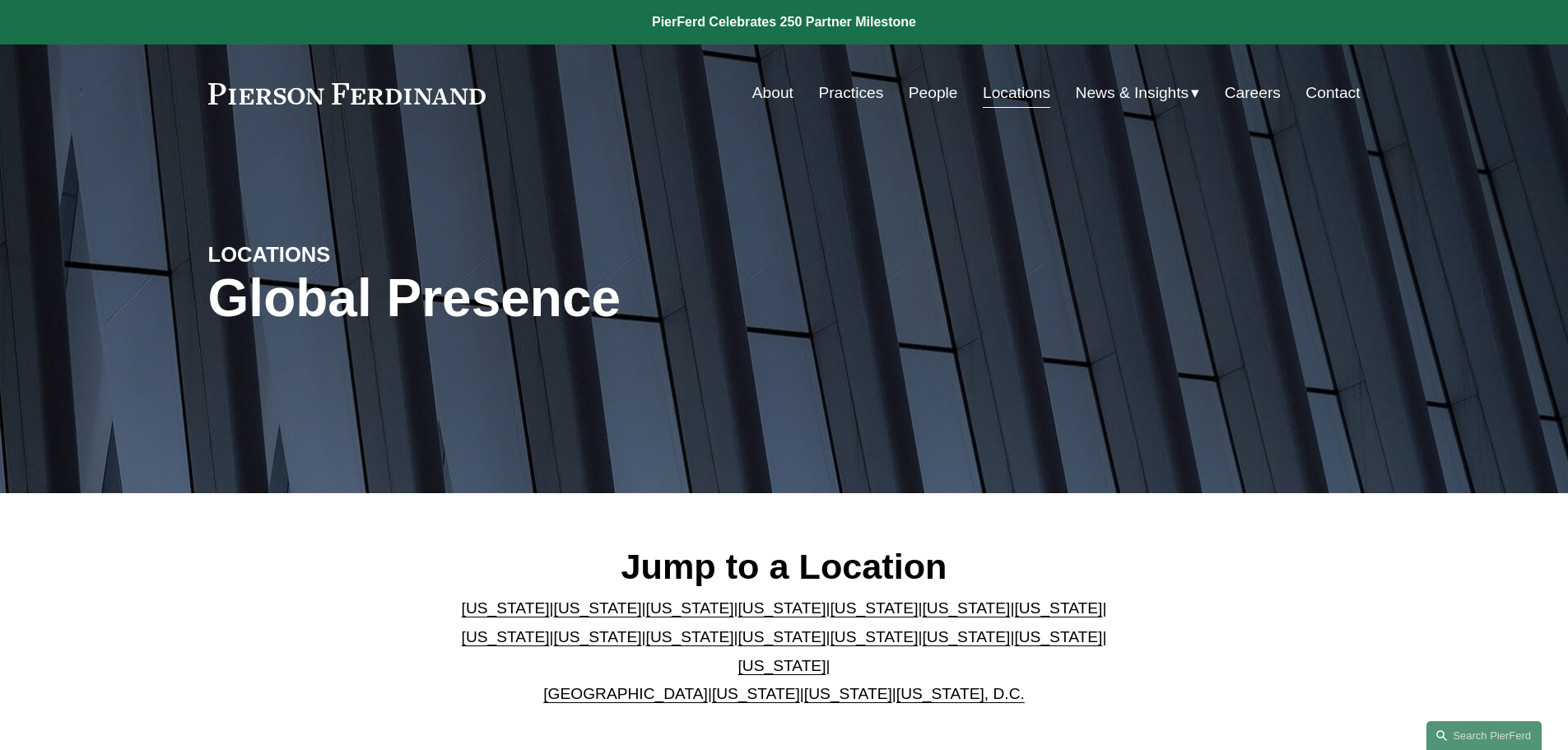
click at [1008, 86] on link "Locations" at bounding box center [1017, 93] width 68 height 32
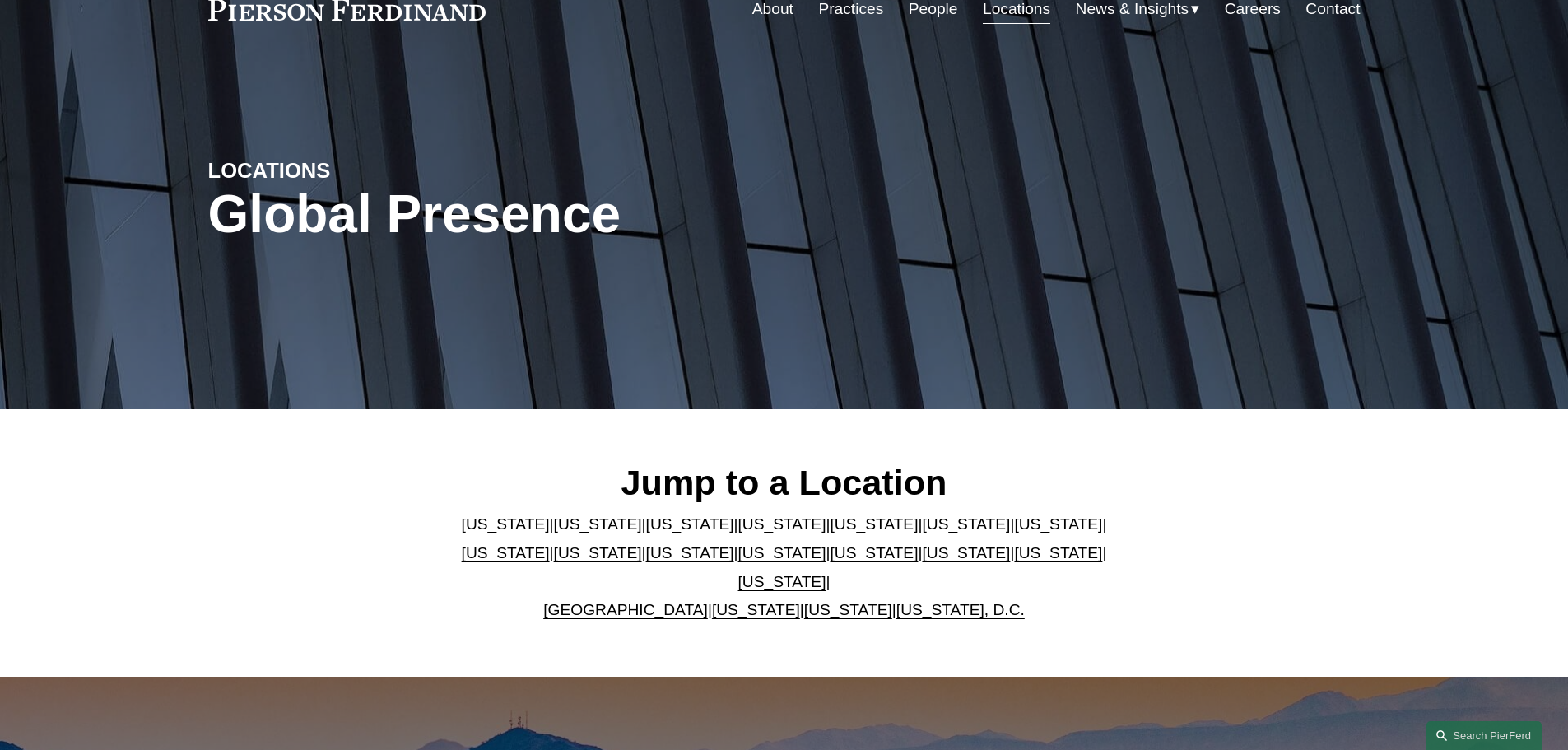
scroll to position [247, 0]
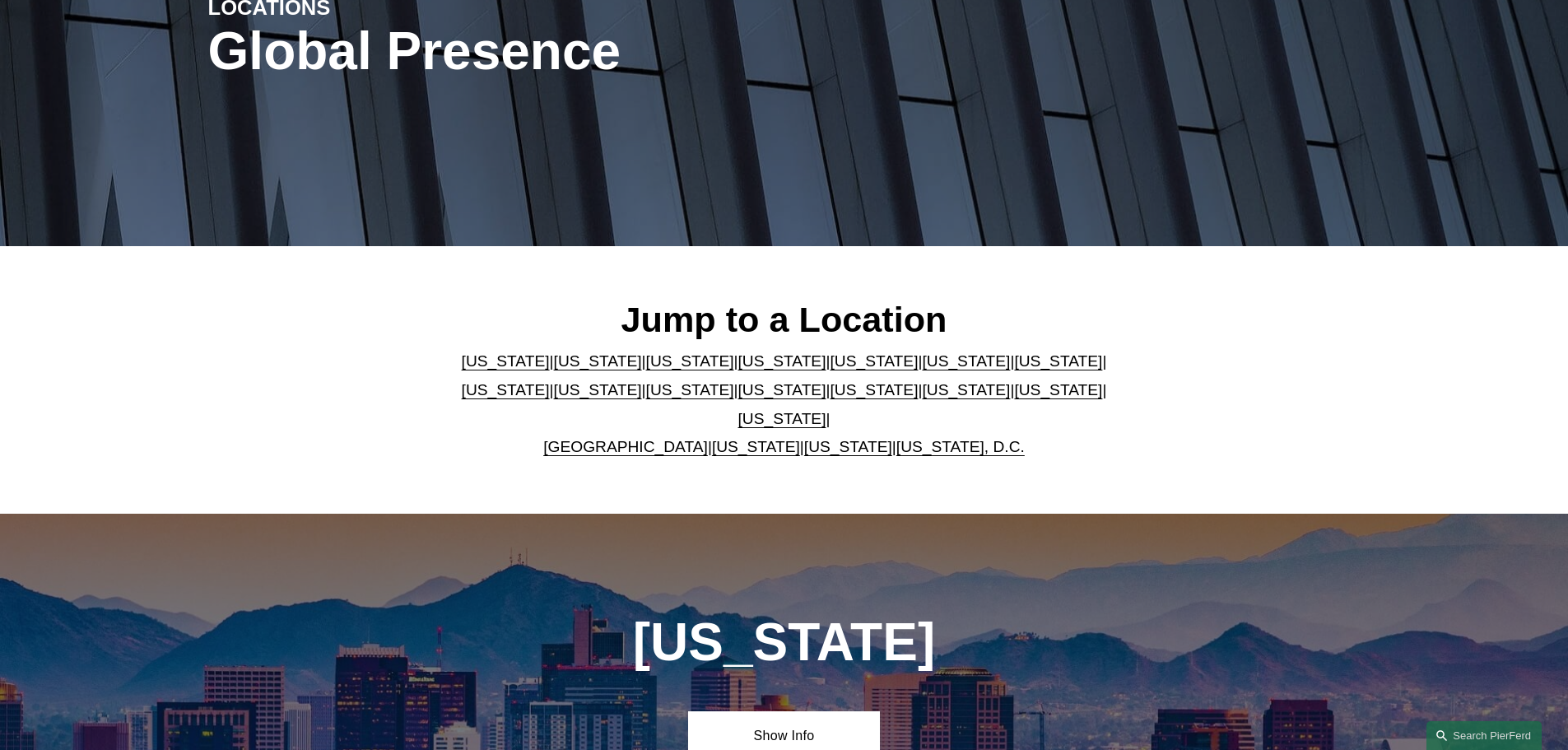
click at [922, 397] on link "[US_STATE]" at bounding box center [966, 389] width 88 height 18
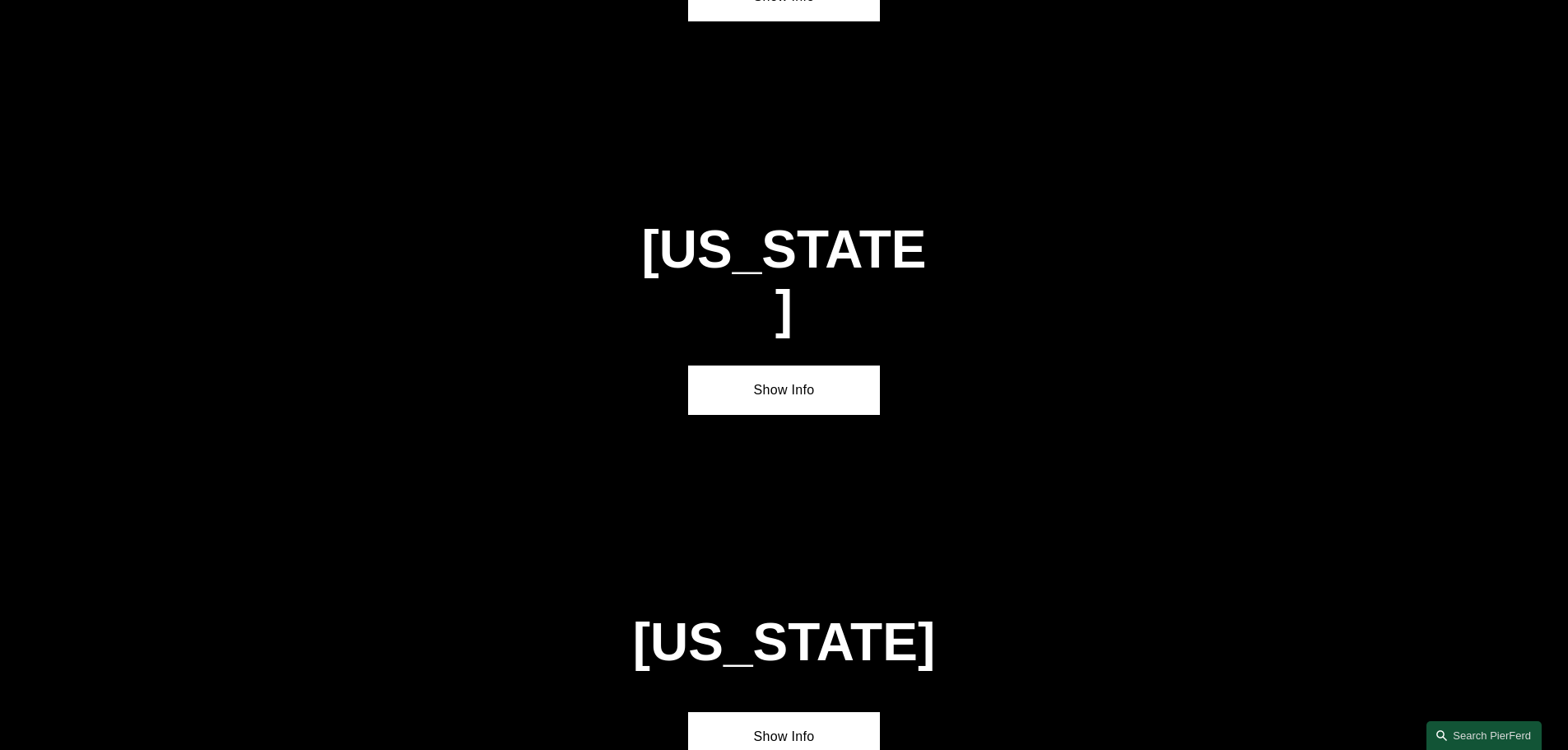
scroll to position [4906, 0]
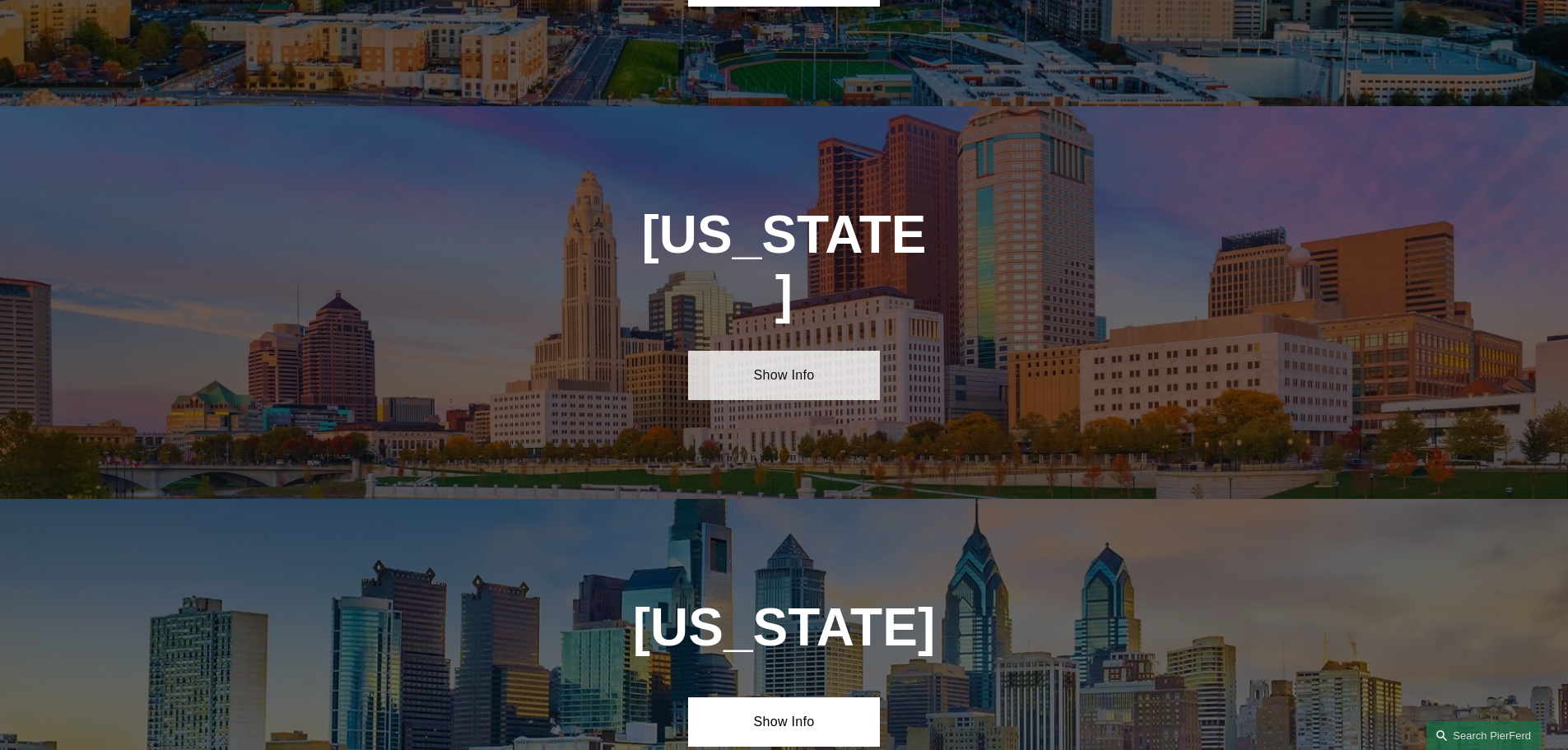
click at [777, 351] on link "Show Info" at bounding box center [784, 375] width 192 height 49
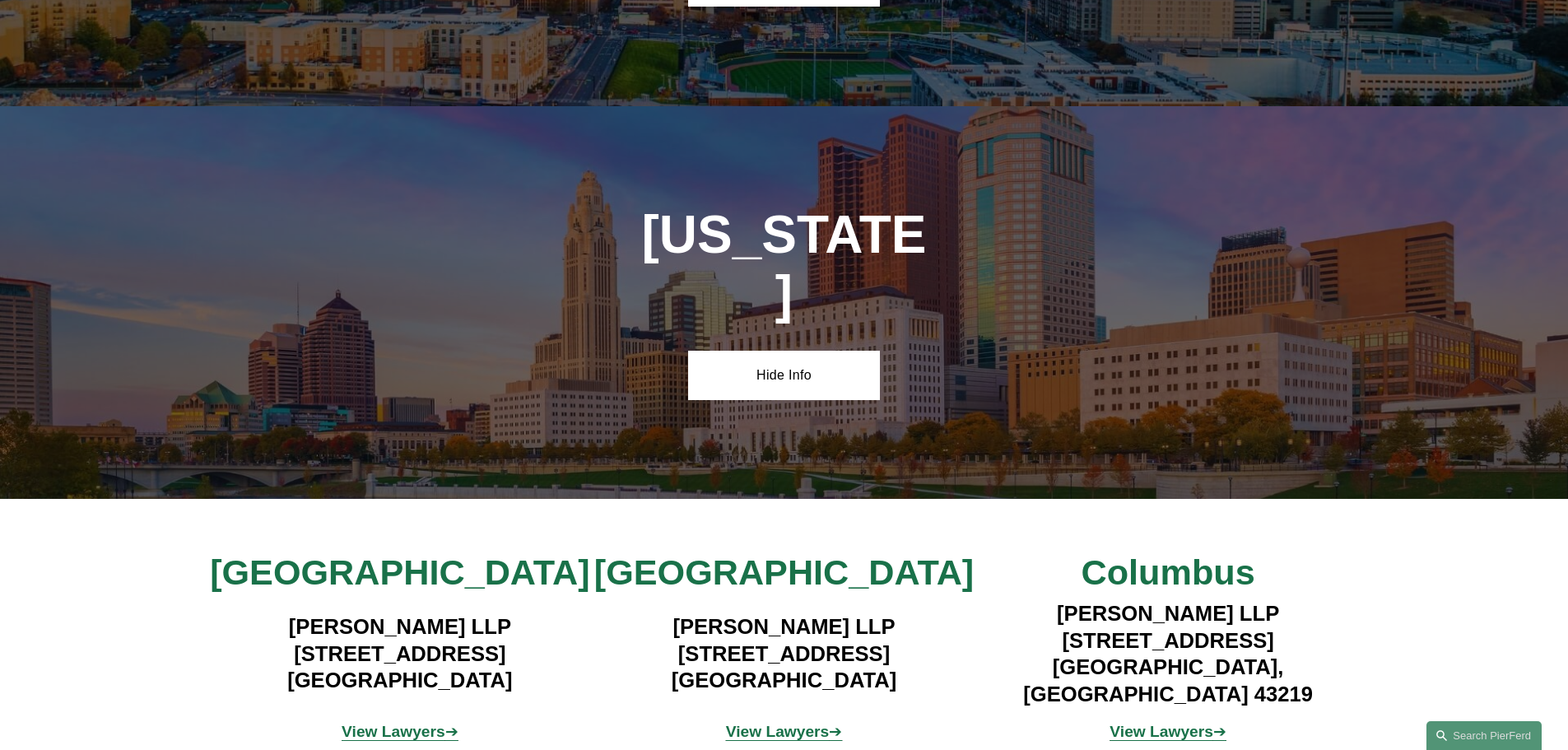
click at [803, 552] on span "[GEOGRAPHIC_DATA]" at bounding box center [784, 571] width 380 height 39
click at [796, 613] on h4 "Pierson Ferdinand LLP 1468 West 9th Street, Suite 100 Cleveland, OH 44101" at bounding box center [784, 653] width 385 height 80
drag, startPoint x: 888, startPoint y: 522, endPoint x: 625, endPoint y: 490, distance: 264.9
click at [625, 613] on h4 "Pierson Ferdinand LLP 1468 West 9th Street, Suite 100 Cleveland, OH 44101" at bounding box center [784, 653] width 385 height 80
copy h4 "1468 West 9th Street, Suite 100 Cleveland, OH 44101"
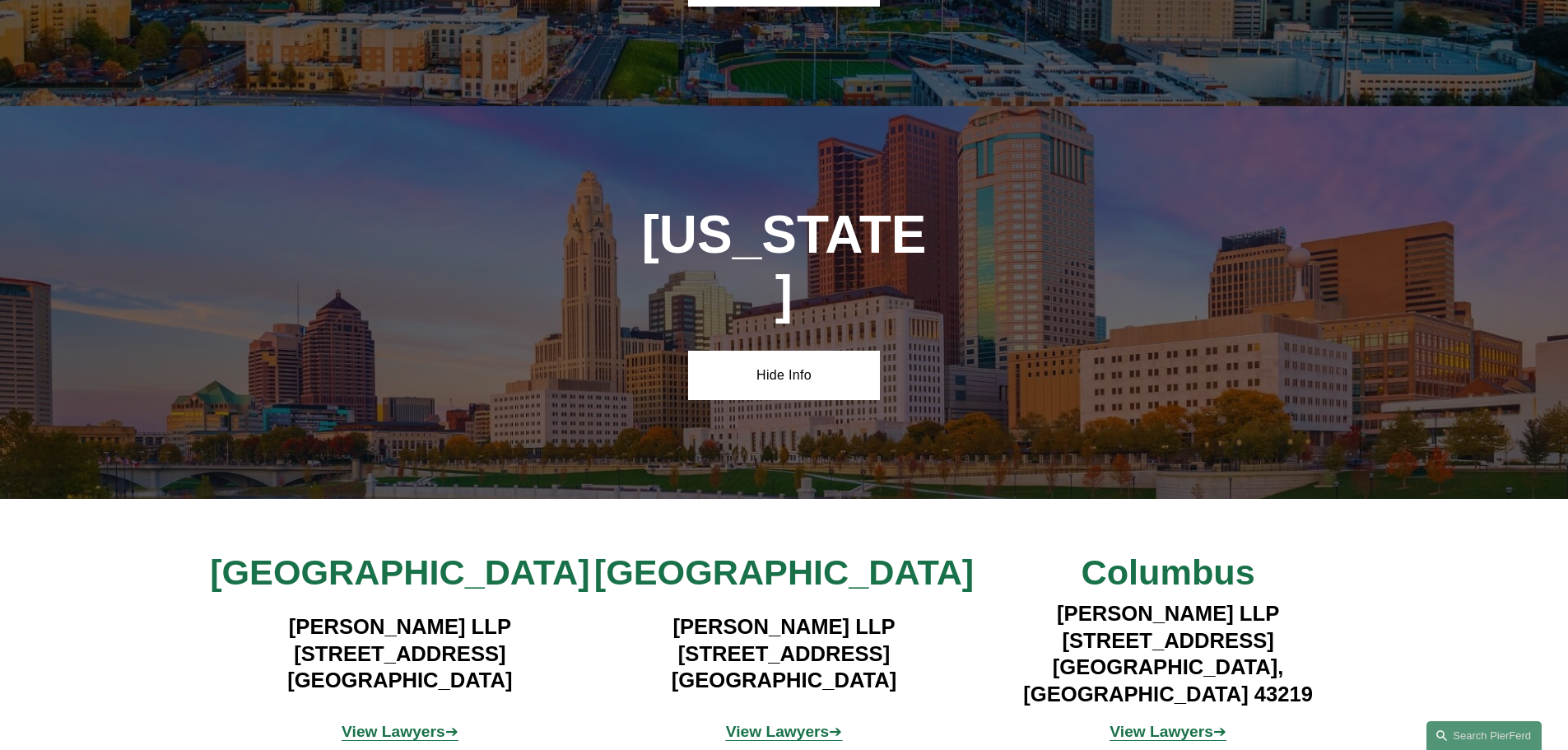
click at [796, 722] on strong "View Lawyers" at bounding box center [777, 730] width 103 height 18
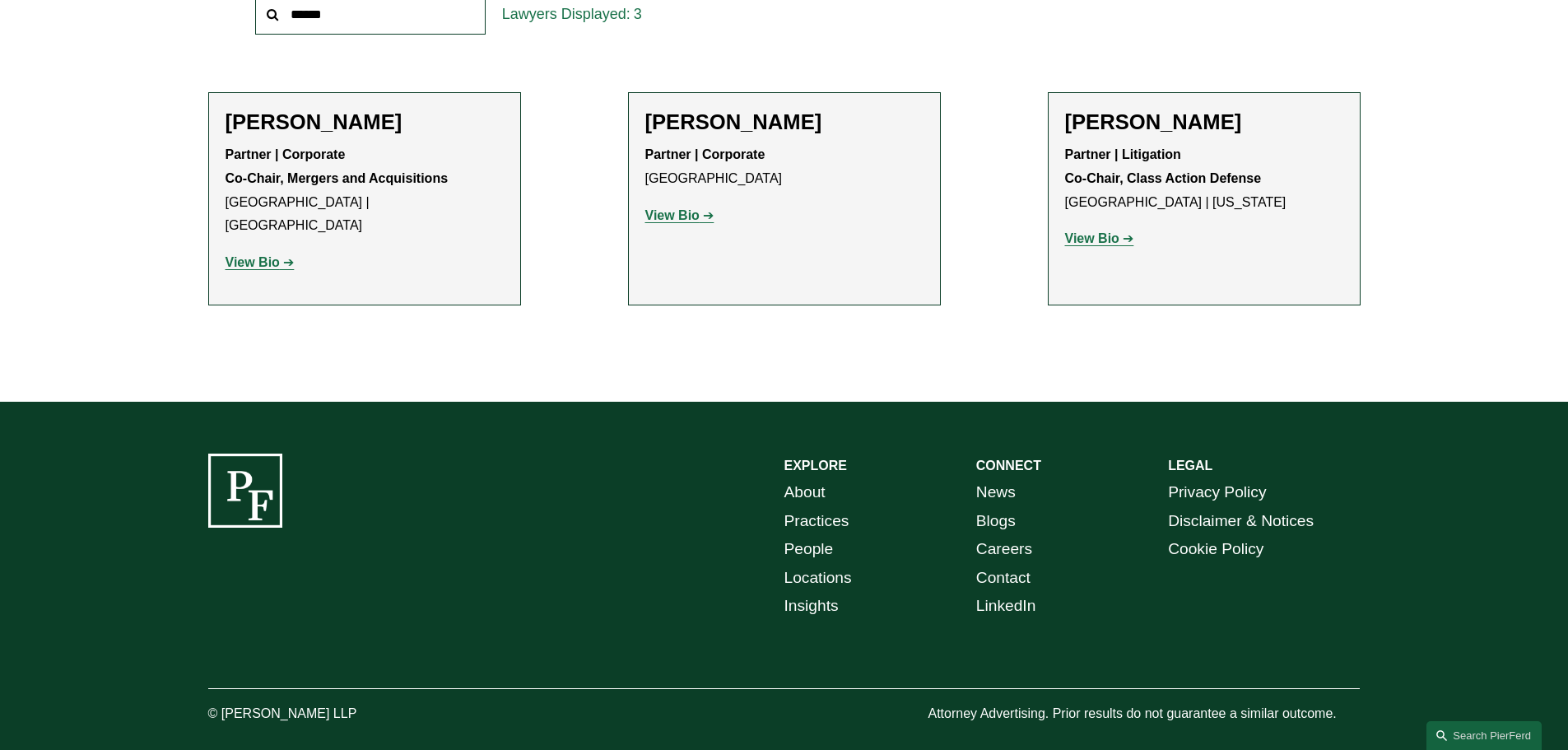
scroll to position [658, 0]
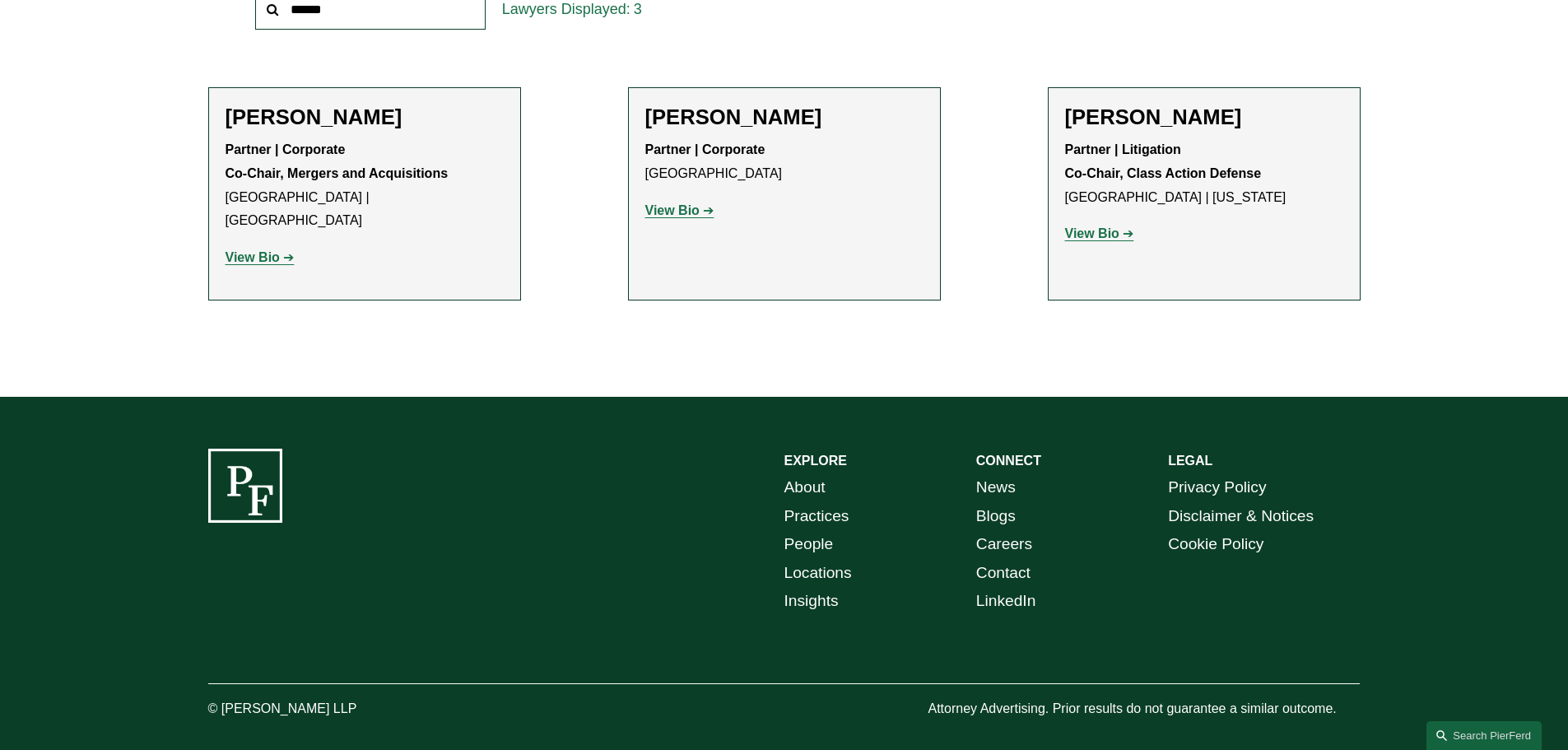
click at [1102, 242] on p "View Bio" at bounding box center [1204, 234] width 278 height 24
click at [1102, 235] on strong "View Bio" at bounding box center [1092, 233] width 54 height 14
click at [689, 214] on strong "View Bio" at bounding box center [672, 209] width 54 height 14
click at [239, 250] on strong "View Bio" at bounding box center [252, 257] width 54 height 14
click at [1088, 238] on strong "View Bio" at bounding box center [1092, 233] width 54 height 14
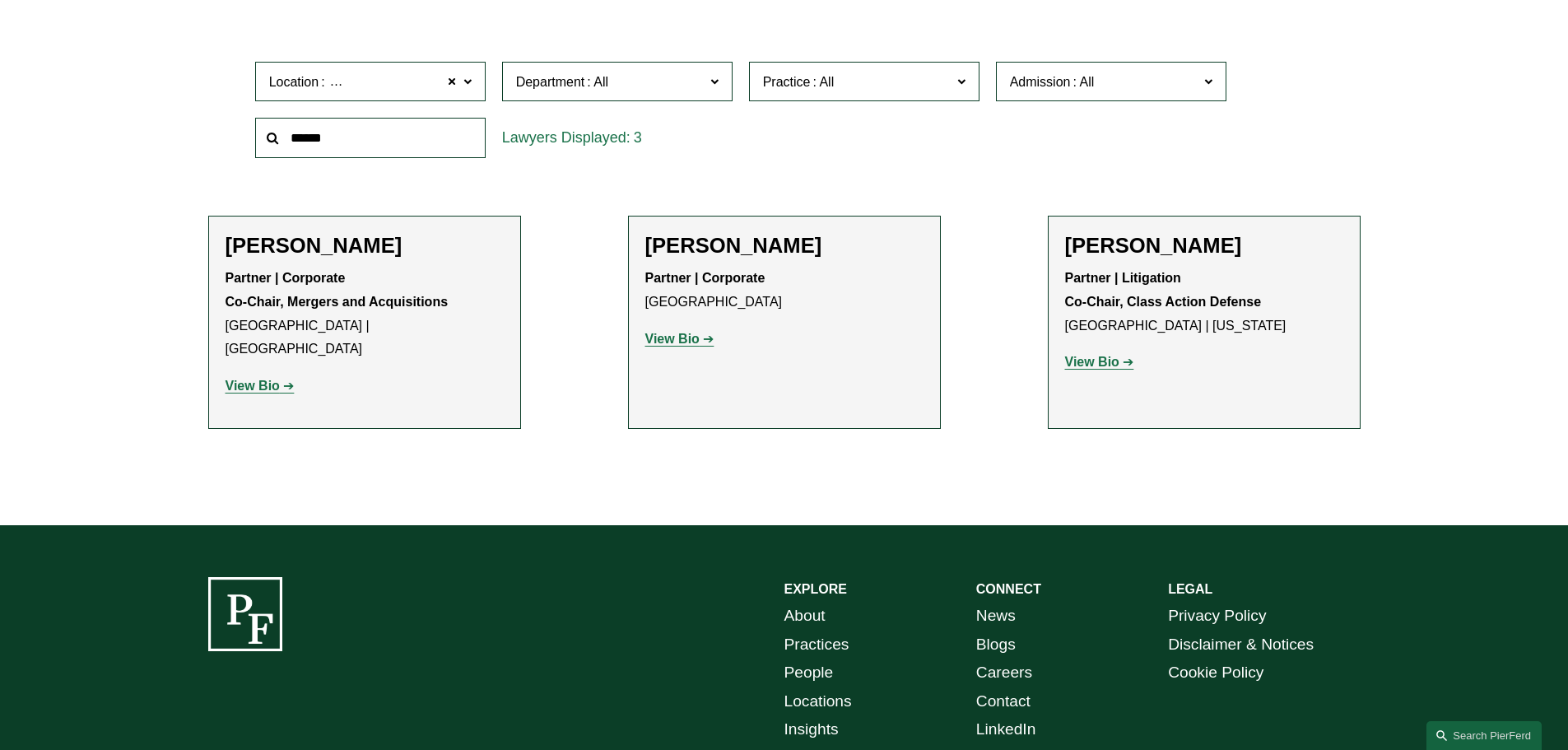
scroll to position [494, 0]
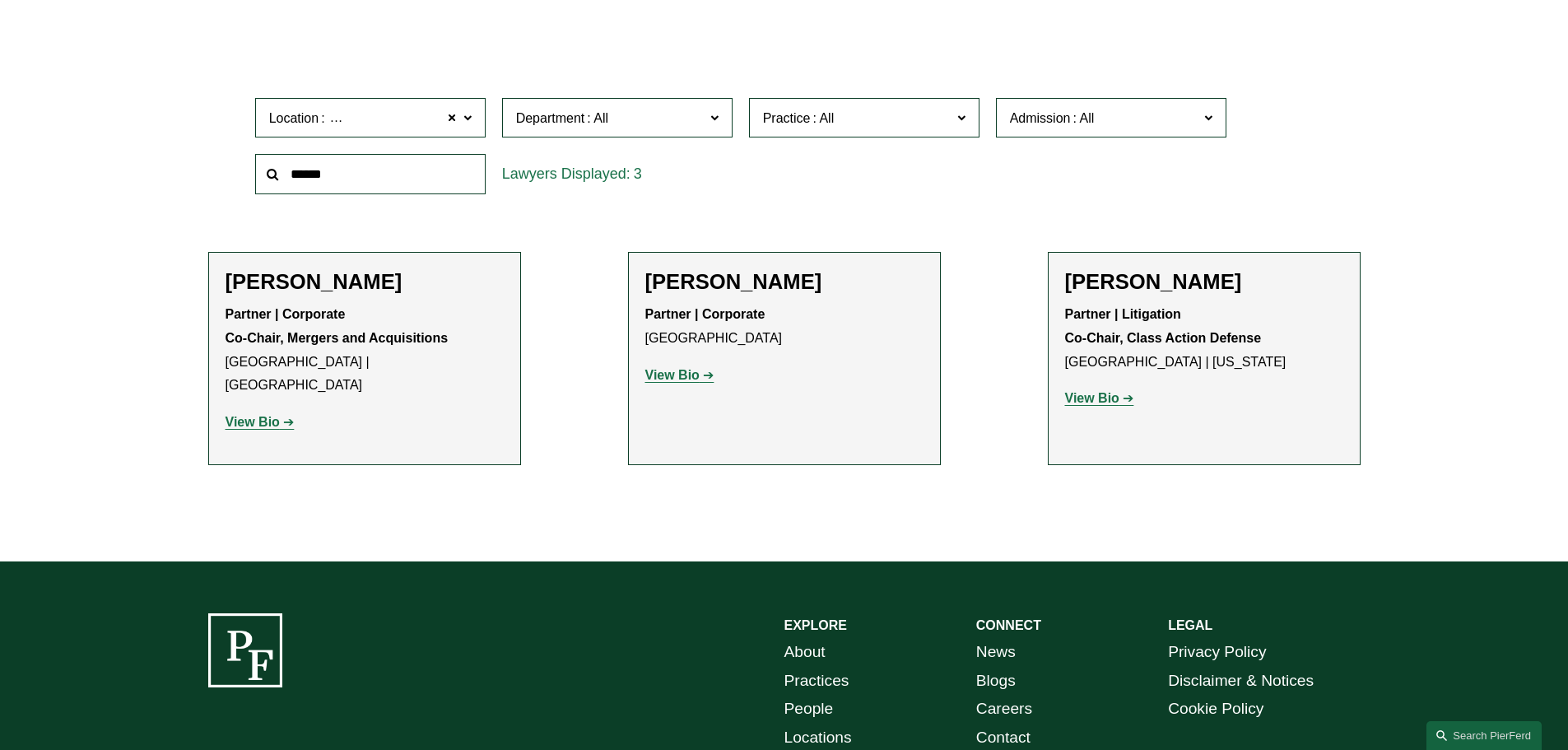
click at [1093, 396] on strong "View Bio" at bounding box center [1092, 397] width 54 height 14
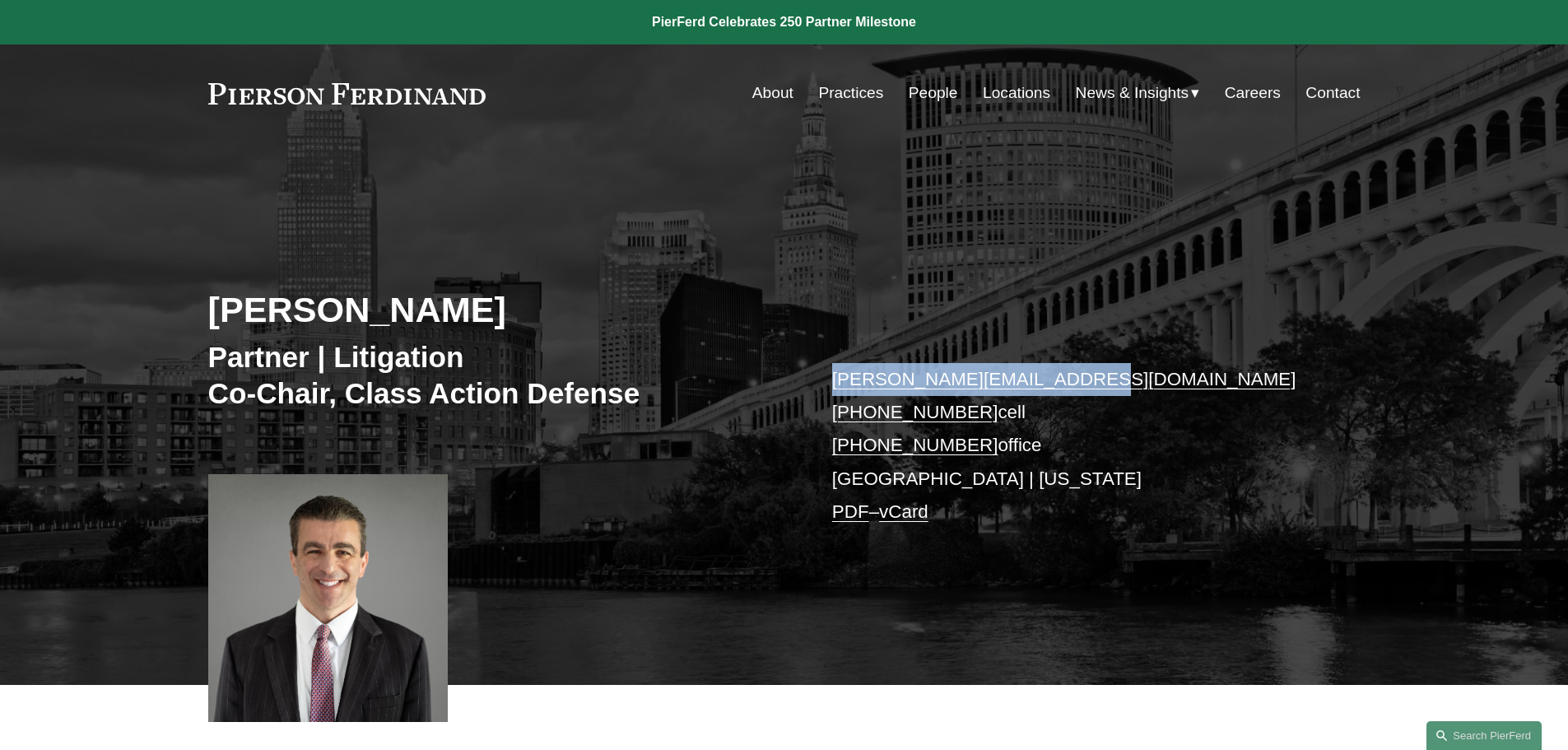
drag, startPoint x: 1078, startPoint y: 387, endPoint x: 832, endPoint y: 385, distance: 246.0
click at [832, 385] on p "[PERSON_NAME][EMAIL_ADDRESS][DOMAIN_NAME] [PHONE_NUMBER] cell [PHONE_NUMBER] of…" at bounding box center [1072, 446] width 480 height 167
copy link "[PERSON_NAME][EMAIL_ADDRESS][DOMAIN_NAME]"
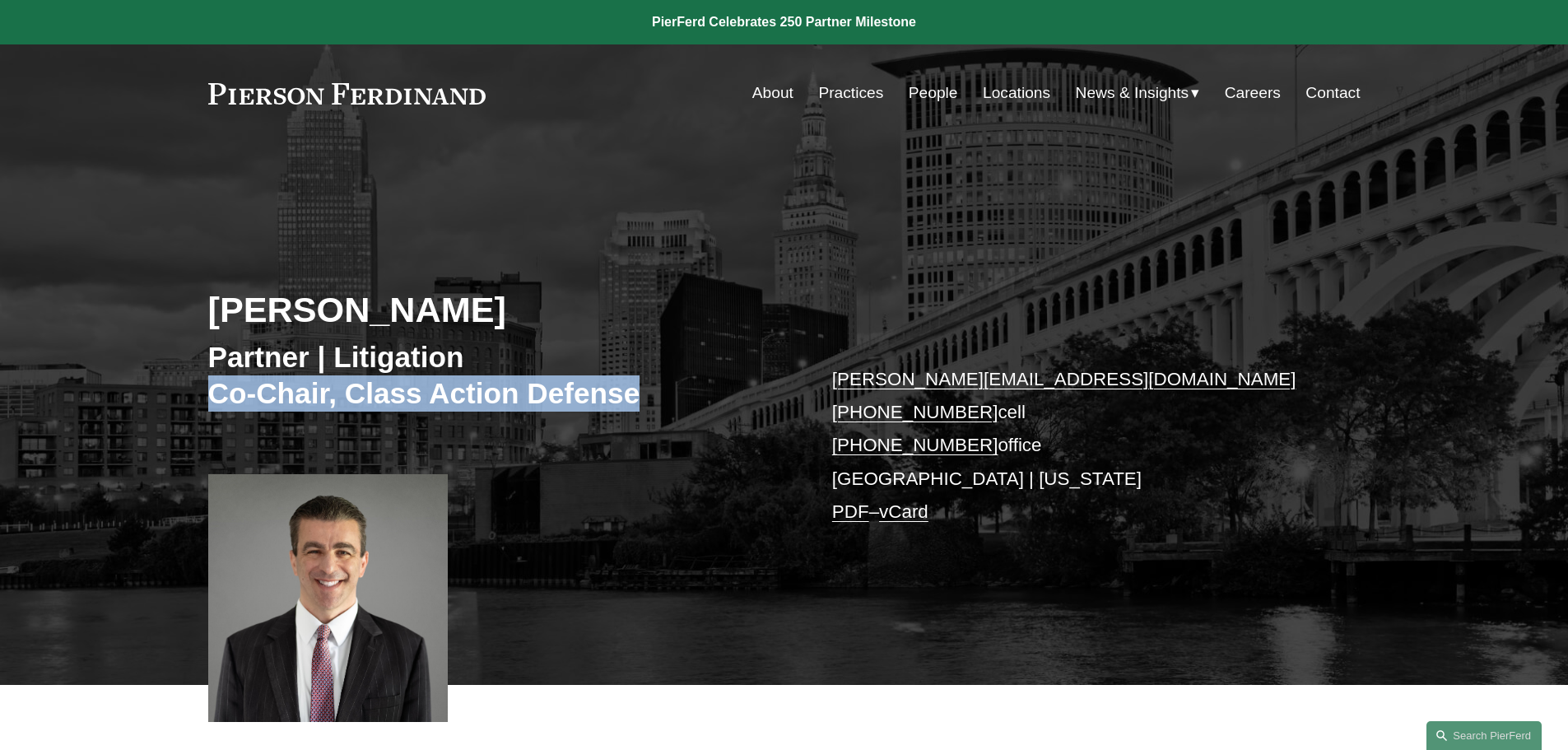
drag, startPoint x: 665, startPoint y: 395, endPoint x: 205, endPoint y: 390, distance: 460.0
click at [205, 390] on div "[PERSON_NAME] Partner | Litigation Co-Chair, Class Action Defense [PERSON_NAME]…" at bounding box center [784, 436] width 1568 height 495
copy h3 "Co-Chair, Class Action Defense"
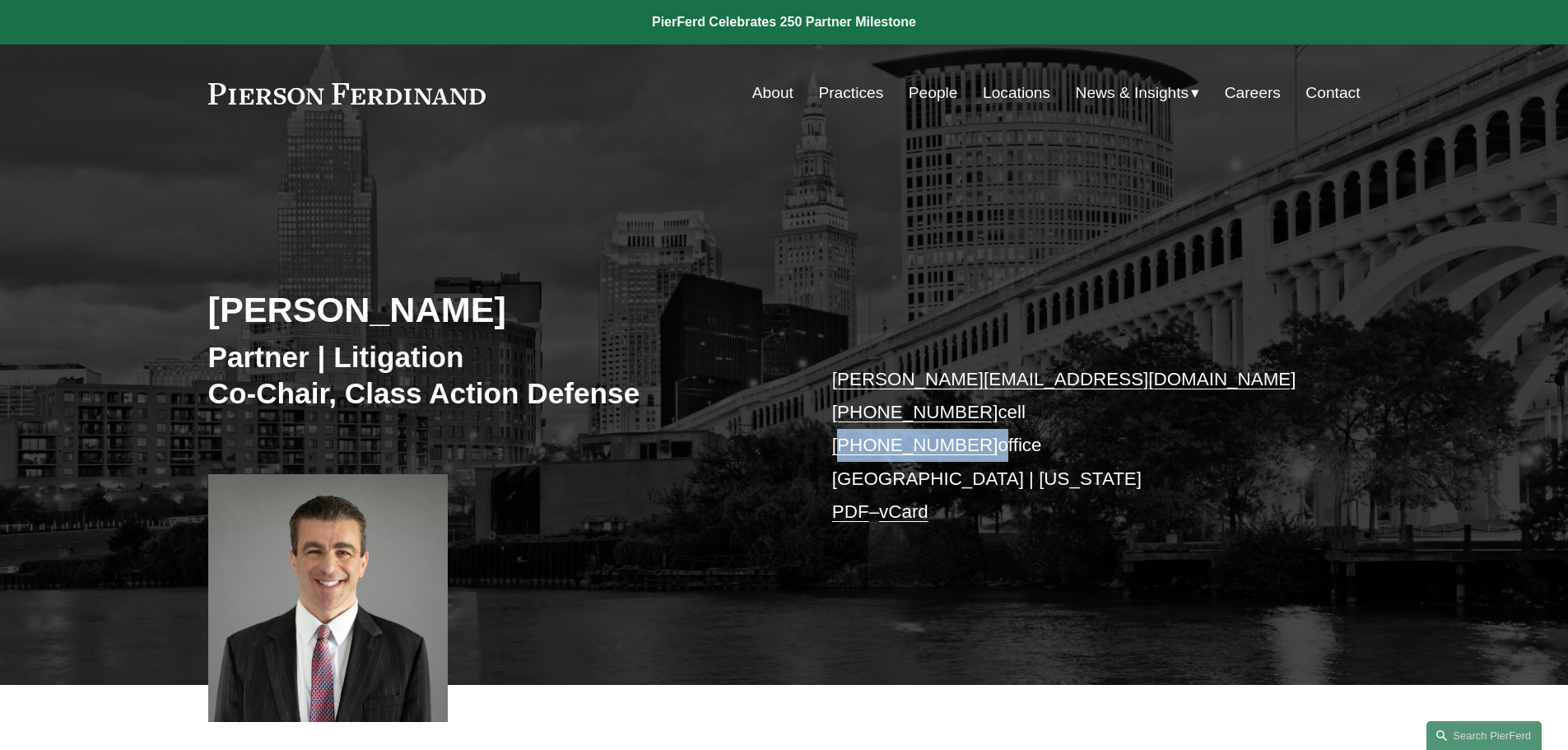
drag, startPoint x: 978, startPoint y: 446, endPoint x: 846, endPoint y: 438, distance: 132.2
click at [846, 438] on p "dan.messeloff@pierferd.com +1.216.346.3824 cell +1.216.350.3177 office Clevelan…" at bounding box center [1072, 446] width 480 height 167
click at [981, 408] on p "dan.messeloff@pierferd.com +1.216.346.3824 cell +1.216.350.3177 office Clevelan…" at bounding box center [1072, 446] width 480 height 167
drag, startPoint x: 980, startPoint y: 408, endPoint x: 831, endPoint y: 404, distance: 149.1
click at [831, 404] on div "Dan Messeloff Partner | Litigation Co-Chair, Class Action Defense dan.messeloff…" at bounding box center [784, 436] width 1568 height 495
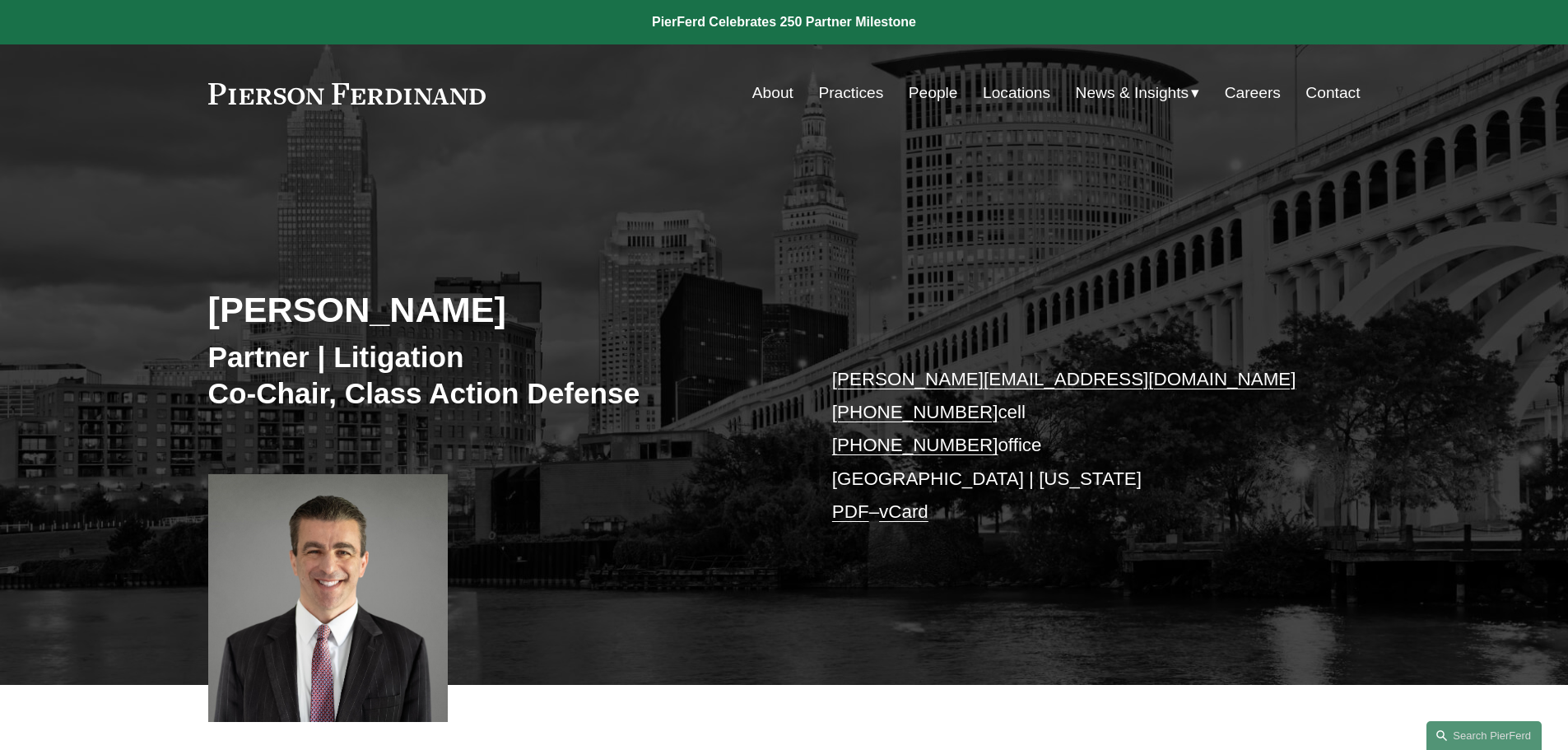
drag, startPoint x: 1054, startPoint y: 439, endPoint x: 1014, endPoint y: 453, distance: 42.4
click at [1054, 439] on p "dan.messeloff@pierferd.com +1.216.346.3824 cell +1.216.350.3177 office Clevelan…" at bounding box center [1072, 446] width 480 height 167
drag, startPoint x: 972, startPoint y: 441, endPoint x: 862, endPoint y: 438, distance: 110.0
click at [862, 438] on p "dan.messeloff@pierferd.com +1.216.346.3824 cell +1.216.350.3177 office Clevelan…" at bounding box center [1072, 446] width 480 height 167
copy link "216.350.3177"
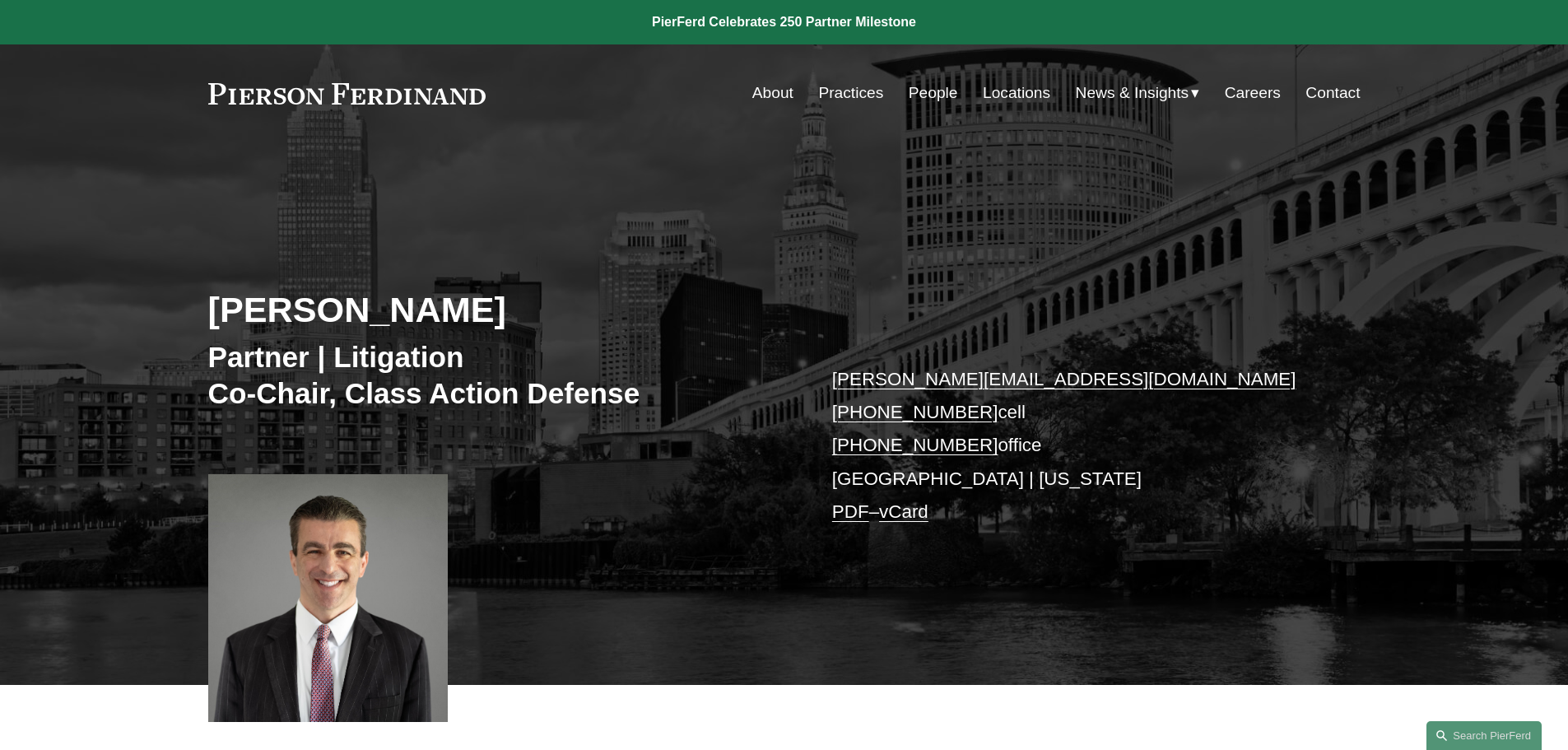
drag, startPoint x: 972, startPoint y: 408, endPoint x: 858, endPoint y: 414, distance: 114.2
click at [858, 414] on p "dan.messeloff@pierferd.com +1.216.346.3824 cell +1.216.350.3177 office Clevelan…" at bounding box center [1072, 446] width 480 height 167
copy link "216.346.3824"
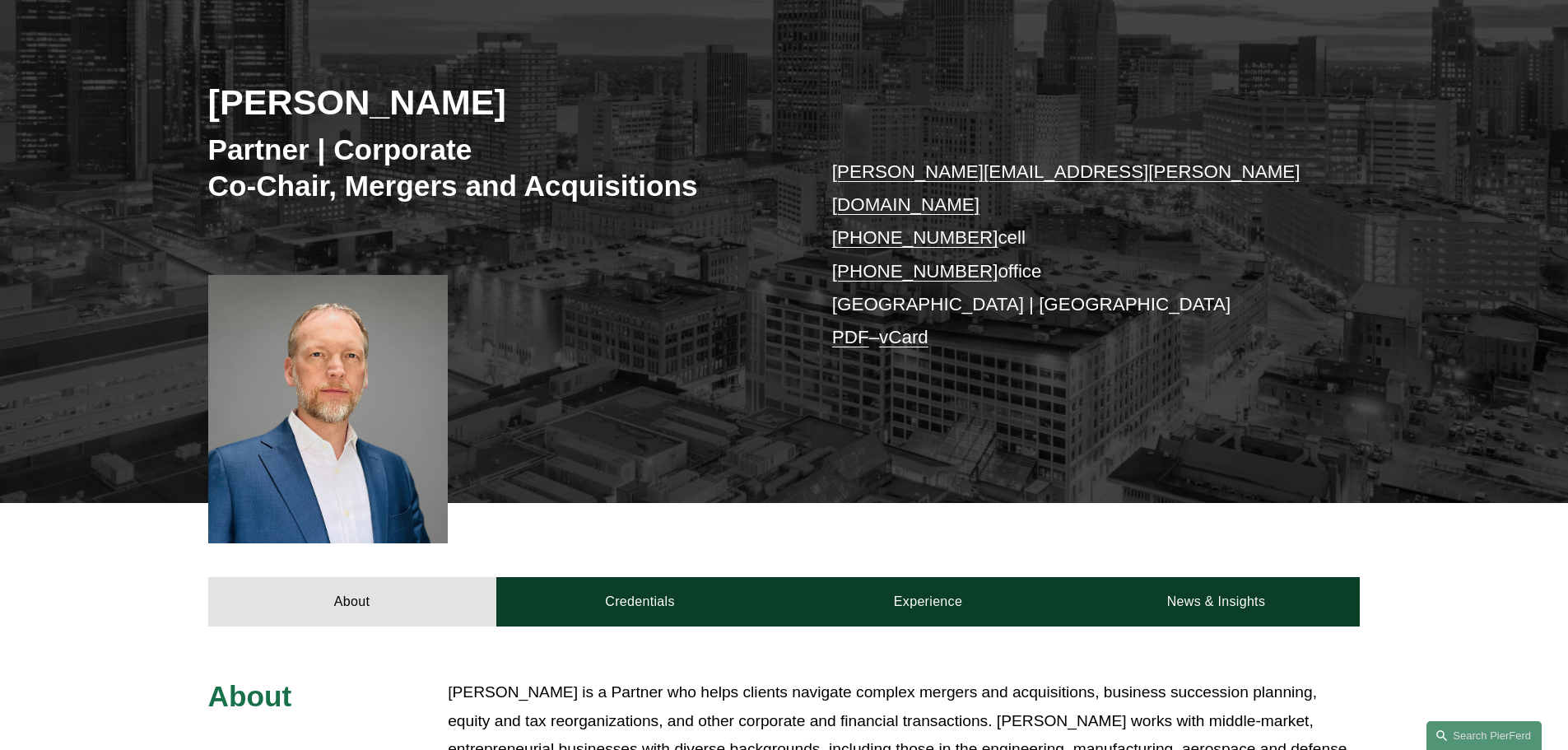
scroll to position [165, 0]
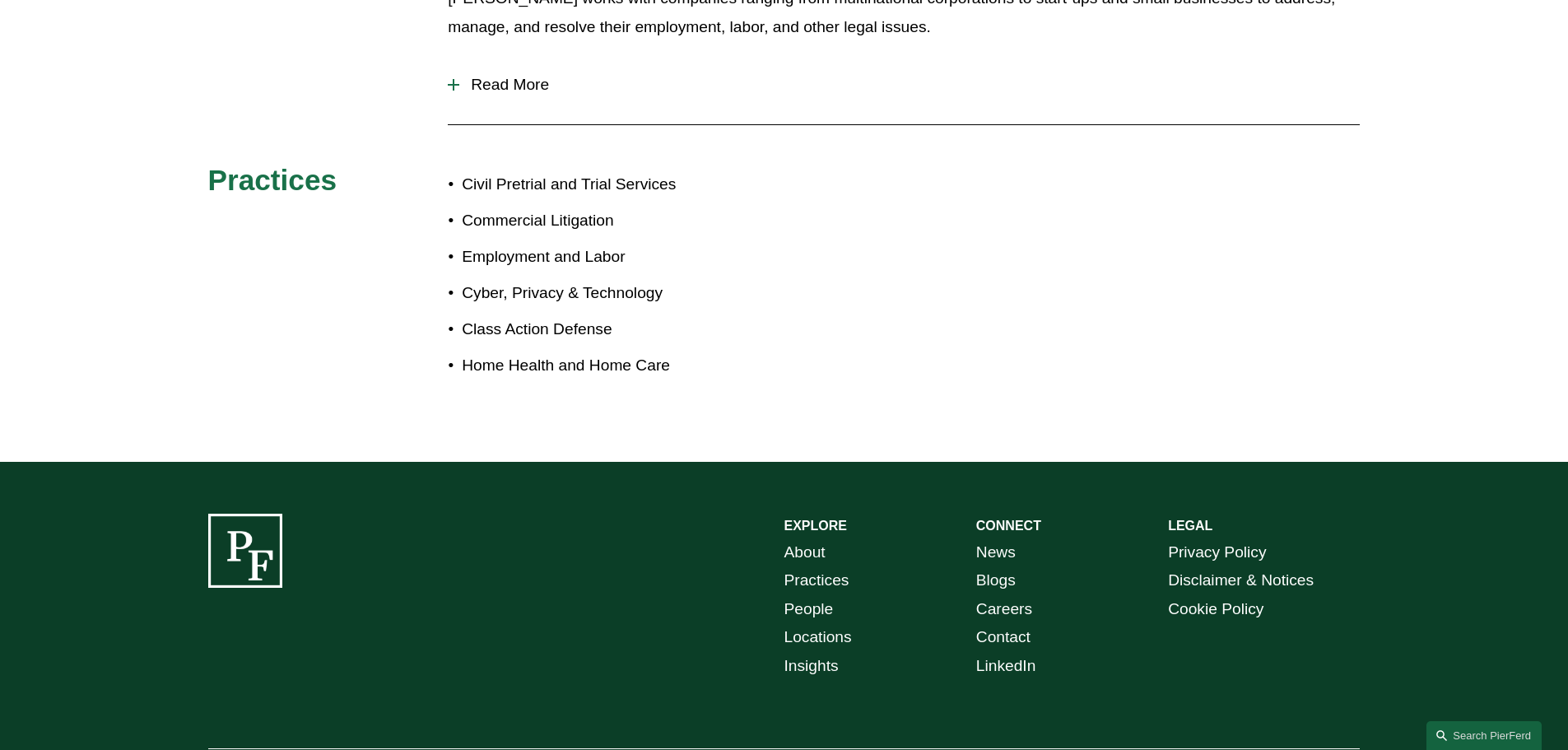
scroll to position [1035, 0]
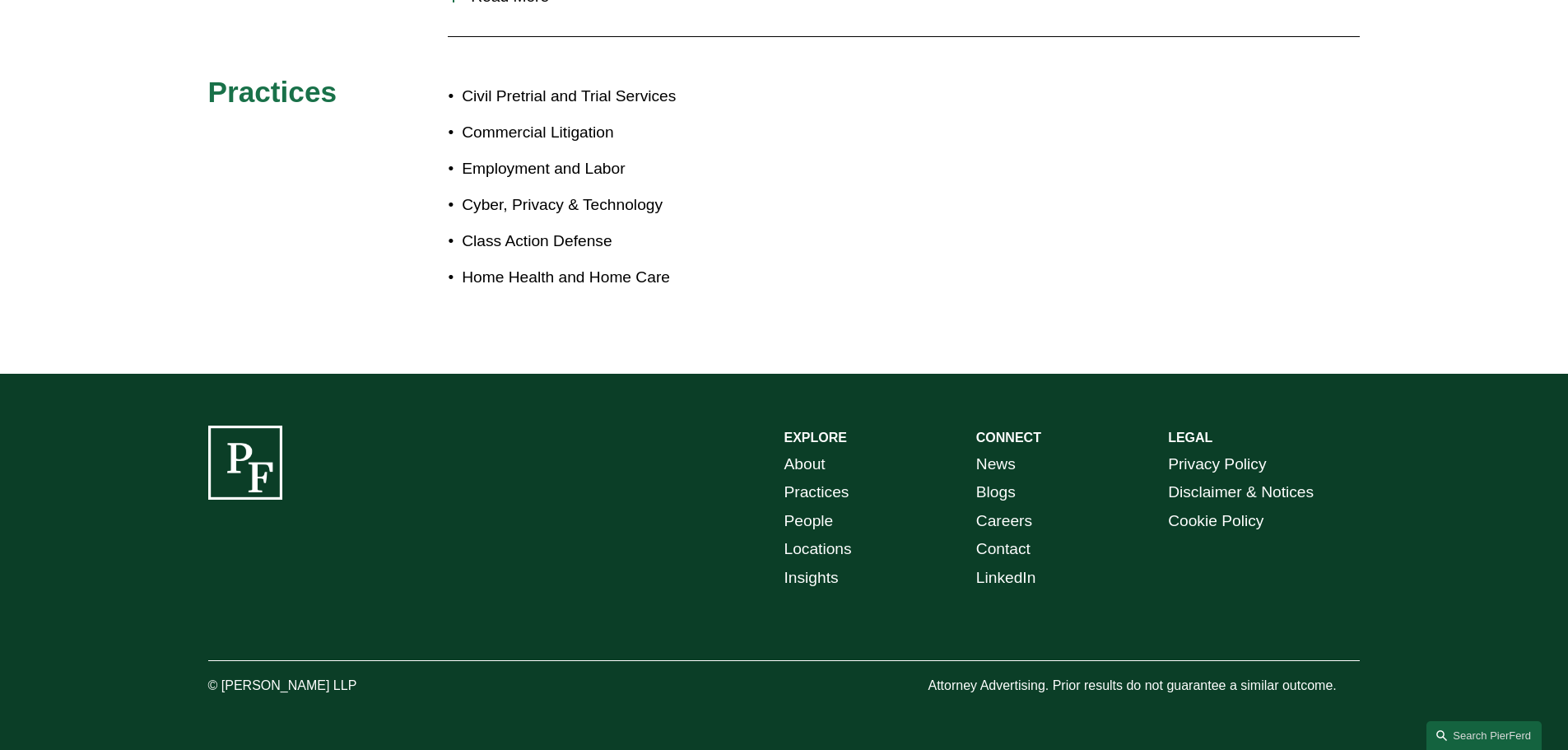
click at [1005, 542] on link "Contact" at bounding box center [1004, 549] width 54 height 29
